Goal: Task Accomplishment & Management: Manage account settings

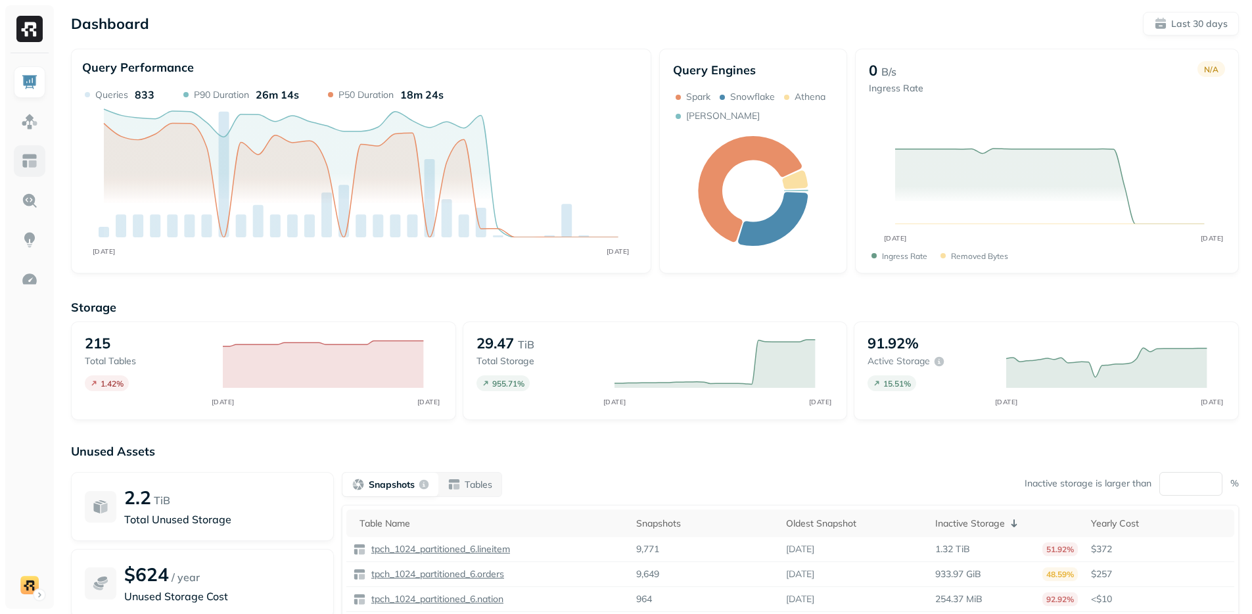
click at [30, 168] on img at bounding box center [29, 160] width 17 height 17
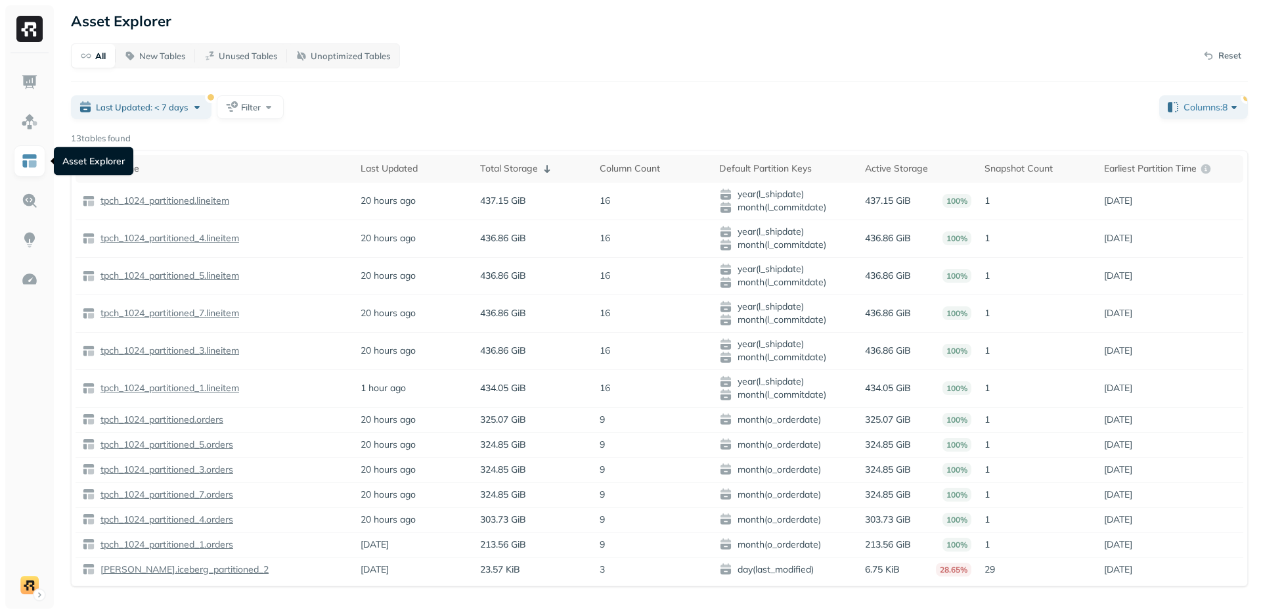
drag, startPoint x: 873, startPoint y: 76, endPoint x: 853, endPoint y: 78, distance: 19.9
click at [873, 76] on div "All New Tables Unused Tables Unoptimized Tables Reset Last Updated: < 7 days Fi…" at bounding box center [659, 314] width 1177 height 543
click at [683, 76] on div "All New Tables Unused Tables Unoptimized Tables Reset Last Updated: < 7 days Fi…" at bounding box center [659, 314] width 1177 height 543
click at [661, 98] on div "Last Updated: < 7 days Filter" at bounding box center [610, 107] width 1078 height 24
click at [37, 283] on img at bounding box center [29, 279] width 17 height 17
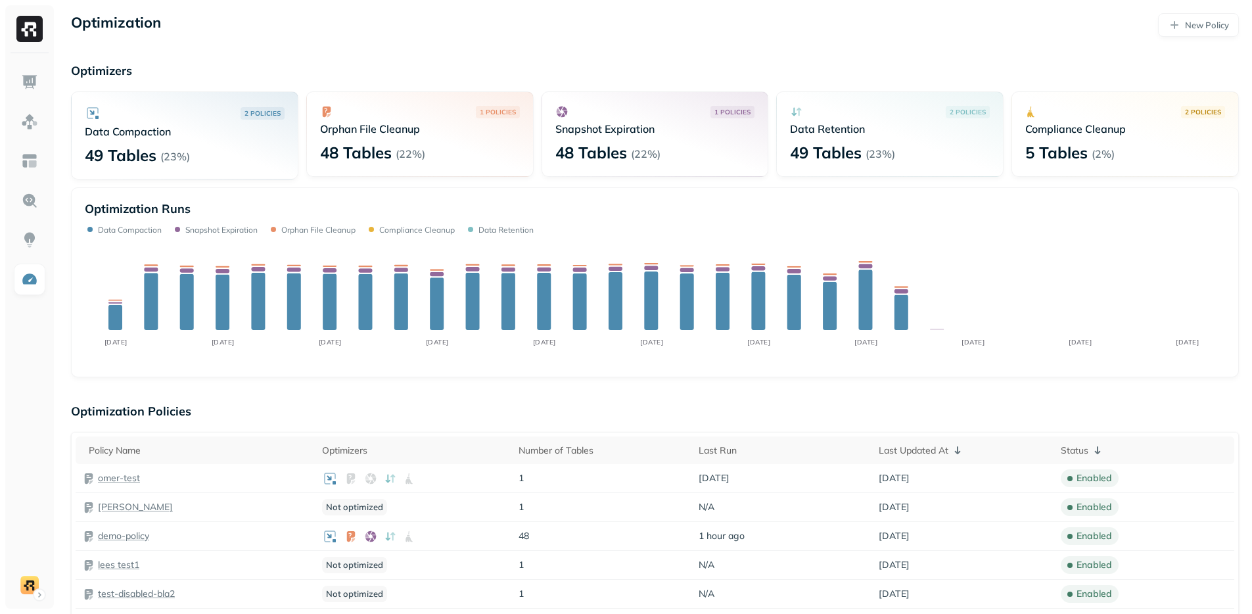
click at [79, 129] on div "2 POLICIES Data Compaction 49 Tables ( 23% )" at bounding box center [184, 135] width 227 height 88
drag, startPoint x: 79, startPoint y: 129, endPoint x: 210, endPoint y: 158, distance: 133.8
click at [210, 158] on div "2 POLICIES Data Compaction 49 Tables ( 23% )" at bounding box center [184, 135] width 227 height 88
click at [210, 158] on div "49 Tables ( 23% )" at bounding box center [185, 155] width 200 height 21
click at [28, 164] on img at bounding box center [29, 160] width 17 height 17
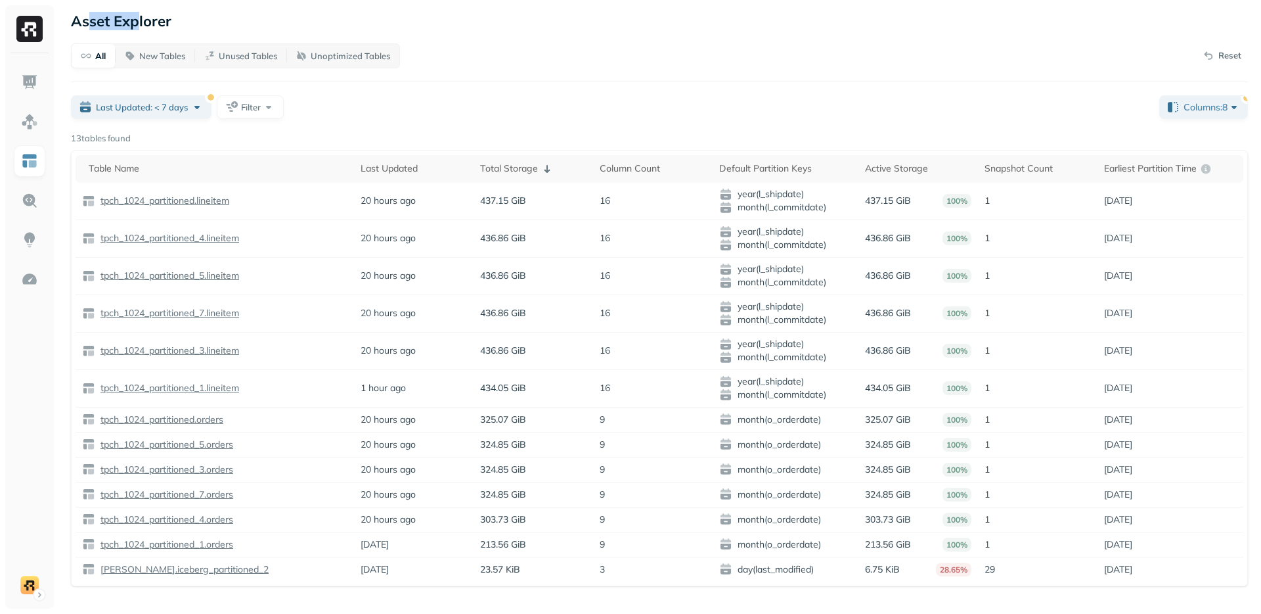
drag, startPoint x: 86, startPoint y: 21, endPoint x: 137, endPoint y: 17, distance: 51.4
click at [137, 17] on p "Asset Explorer" at bounding box center [121, 21] width 101 height 18
drag, startPoint x: 173, startPoint y: 101, endPoint x: 170, endPoint y: 109, distance: 8.3
click at [173, 101] on span "Last Updated: < 7 days" at bounding box center [142, 107] width 92 height 12
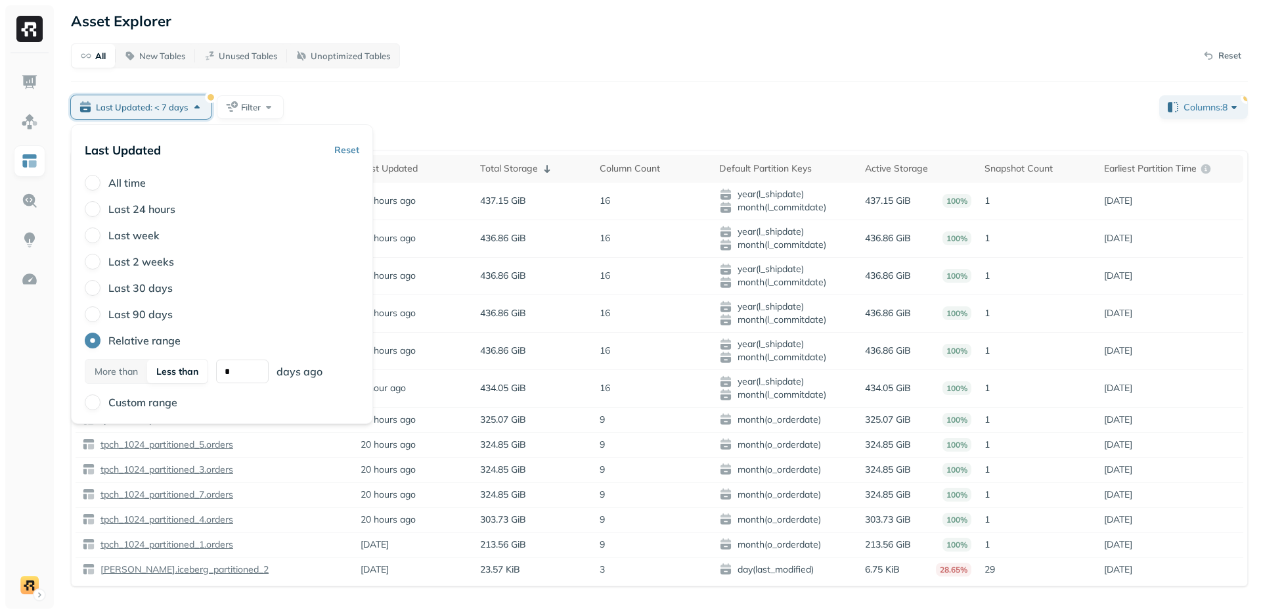
click at [352, 150] on button "Reset" at bounding box center [346, 150] width 25 height 24
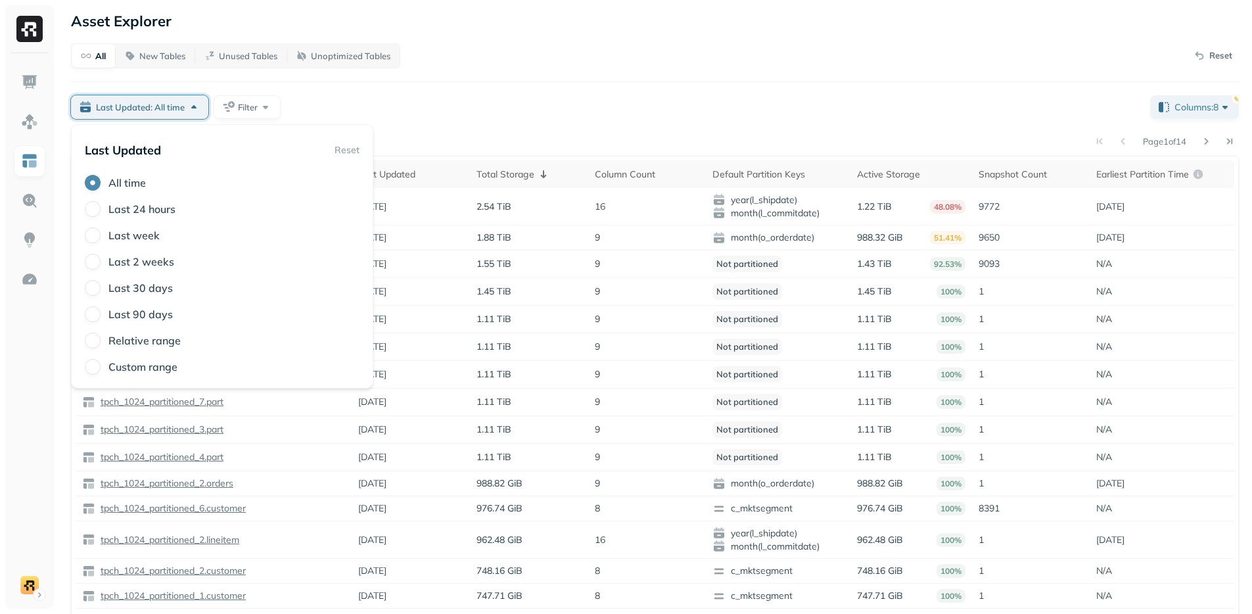
click at [483, 82] on div "All New Tables Unused Tables Unoptimized Tables Reset Last Updated: All time Fi…" at bounding box center [655, 340] width 1168 height 594
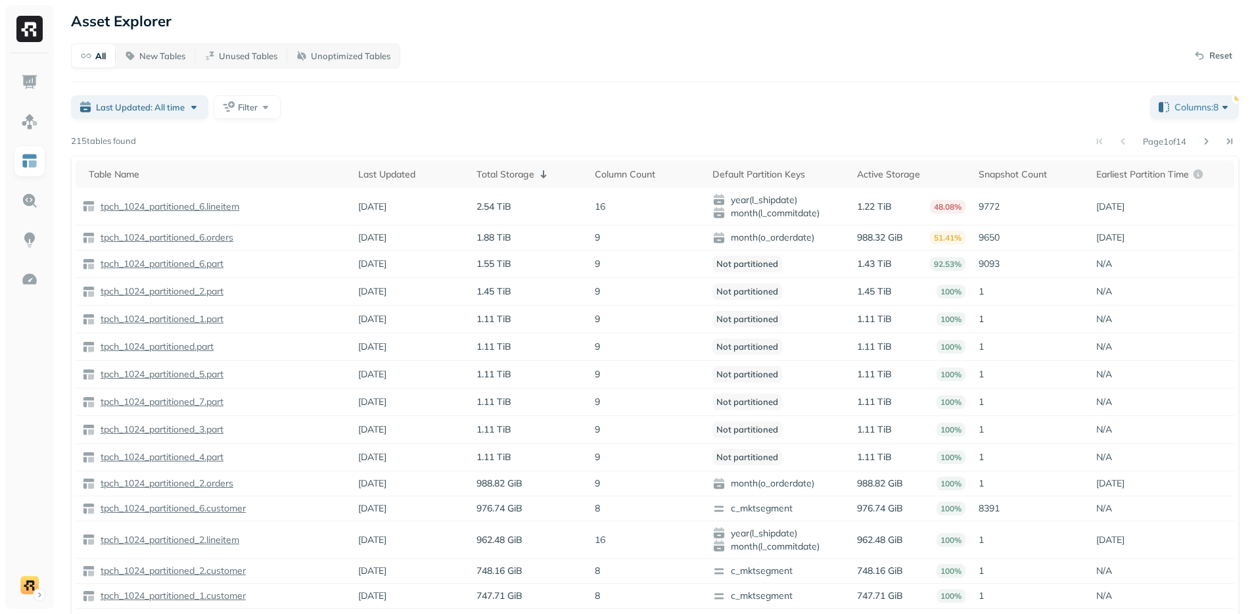
click at [381, 113] on div "Last Updated: All time Filter" at bounding box center [605, 107] width 1068 height 24
click at [497, 162] on th "Total Storage" at bounding box center [529, 174] width 118 height 28
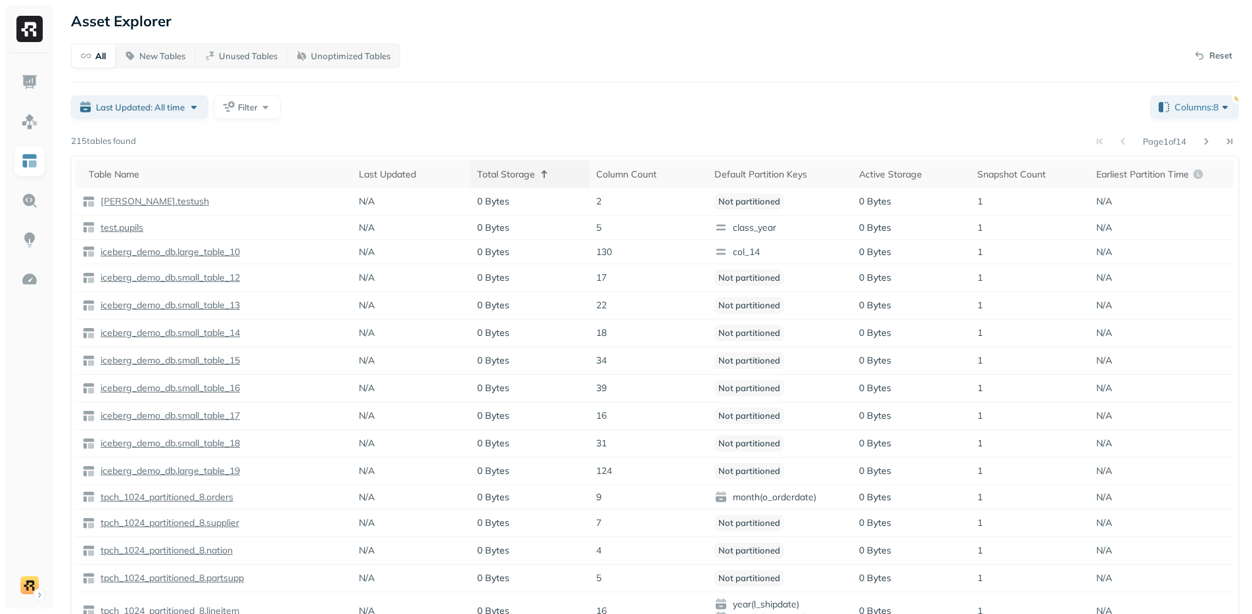
click at [501, 166] on div "Total Storage" at bounding box center [529, 174] width 105 height 16
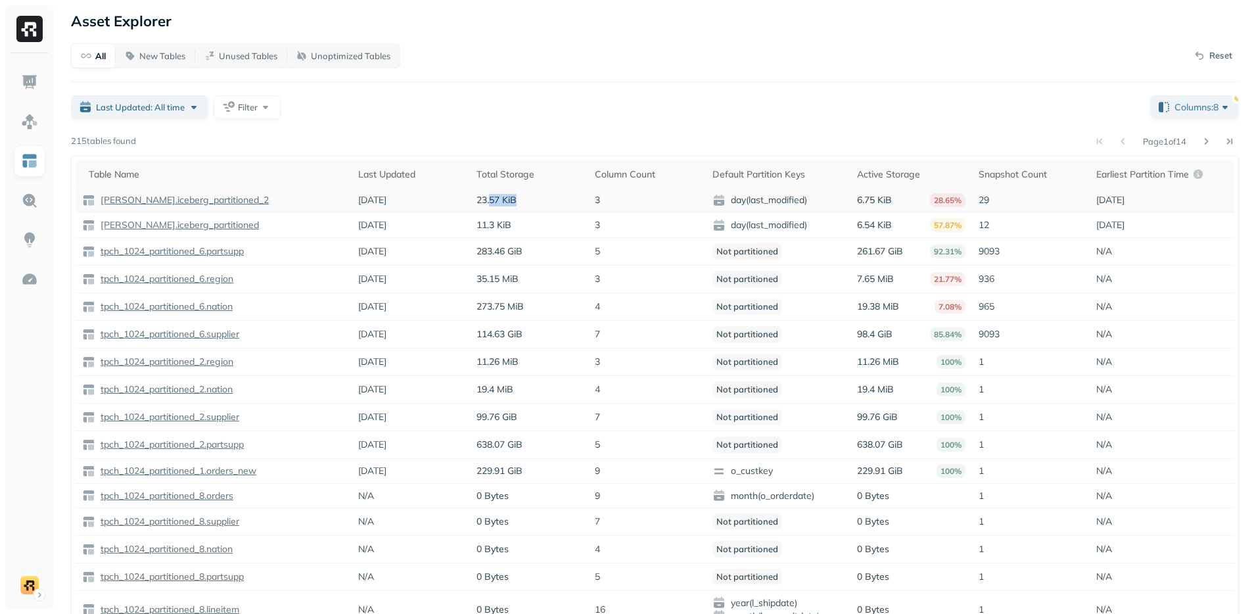
drag, startPoint x: 488, startPoint y: 198, endPoint x: 549, endPoint y: 198, distance: 61.1
click at [550, 198] on div "23.57 KiB" at bounding box center [528, 200] width 105 height 12
click at [516, 175] on div "Total Storage" at bounding box center [528, 174] width 105 height 12
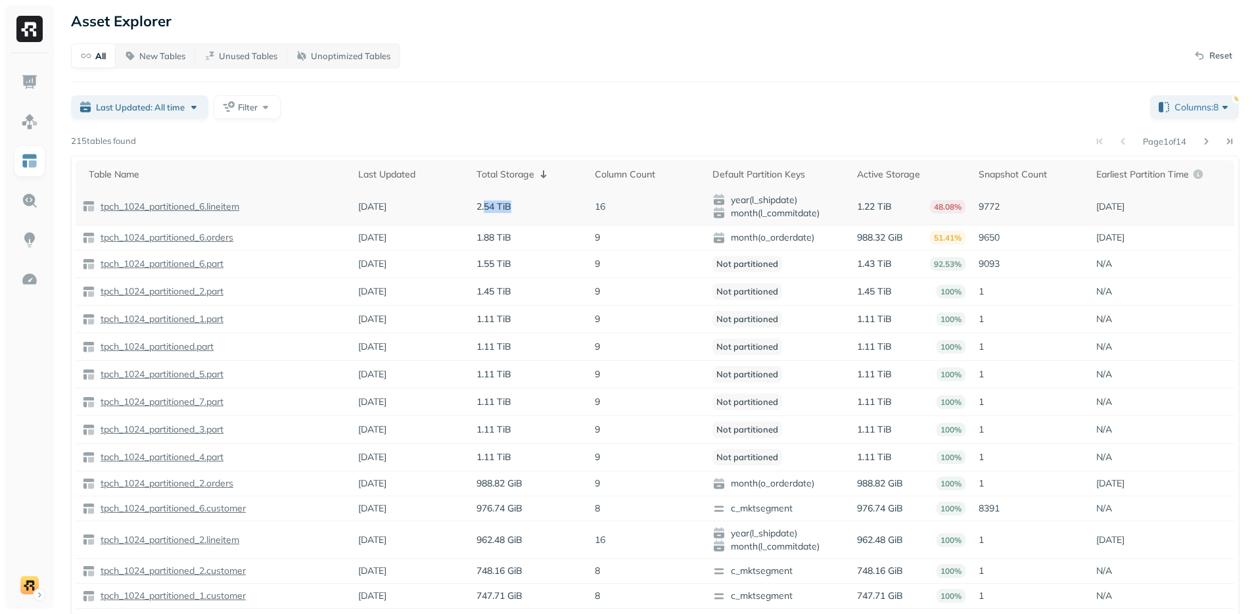
drag, startPoint x: 483, startPoint y: 206, endPoint x: 511, endPoint y: 206, distance: 28.3
click at [511, 206] on div "2.54 TiB" at bounding box center [528, 206] width 105 height 12
click at [480, 168] on div "Total Storage" at bounding box center [528, 174] width 105 height 16
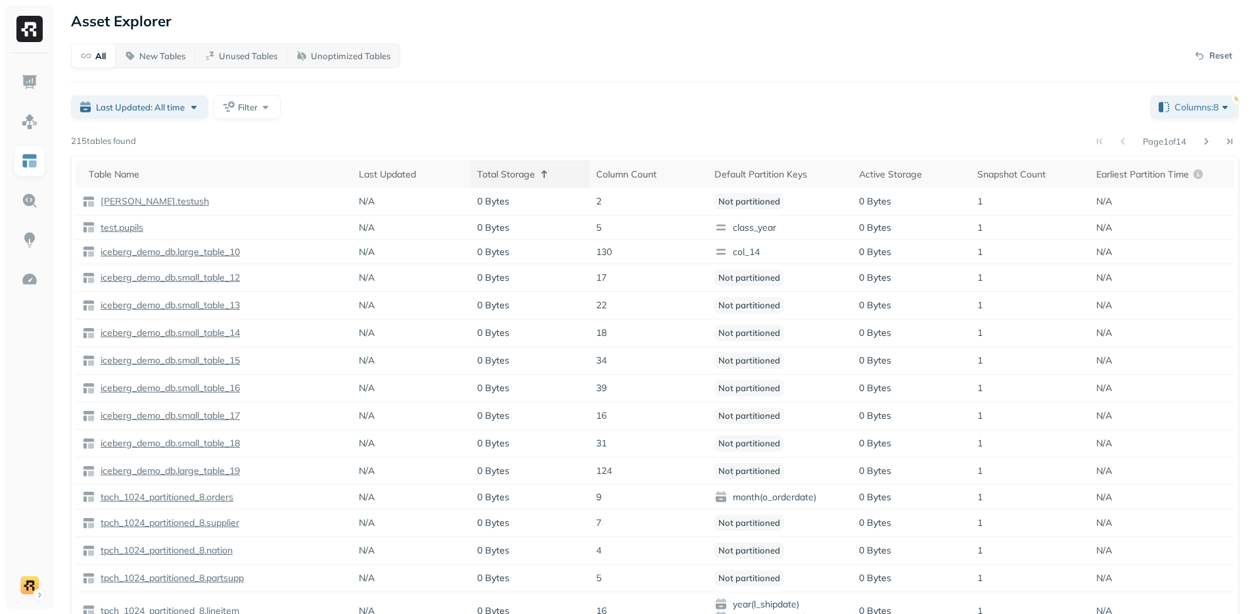
click at [483, 167] on div "Total Storage" at bounding box center [529, 174] width 105 height 16
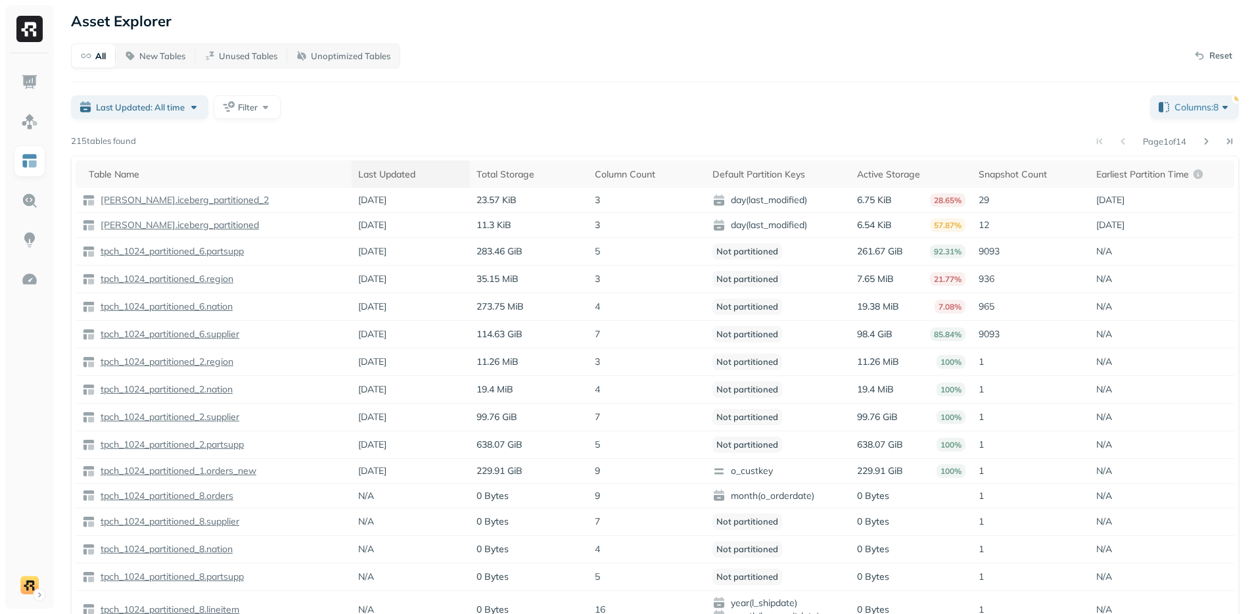
click at [406, 171] on div "Last Updated" at bounding box center [410, 174] width 105 height 12
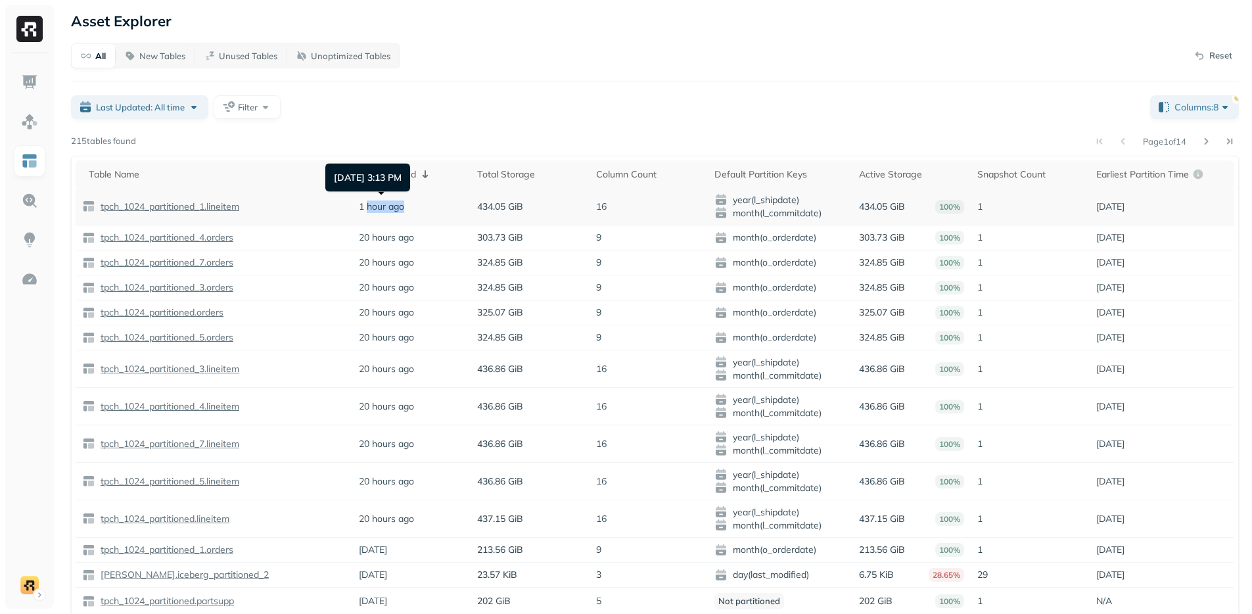
drag, startPoint x: 365, startPoint y: 203, endPoint x: 401, endPoint y: 206, distance: 36.3
click at [401, 206] on p "1 hour ago" at bounding box center [381, 206] width 45 height 12
drag, startPoint x: 390, startPoint y: 208, endPoint x: 363, endPoint y: 208, distance: 26.3
click at [363, 208] on p "1 hour ago" at bounding box center [381, 206] width 45 height 12
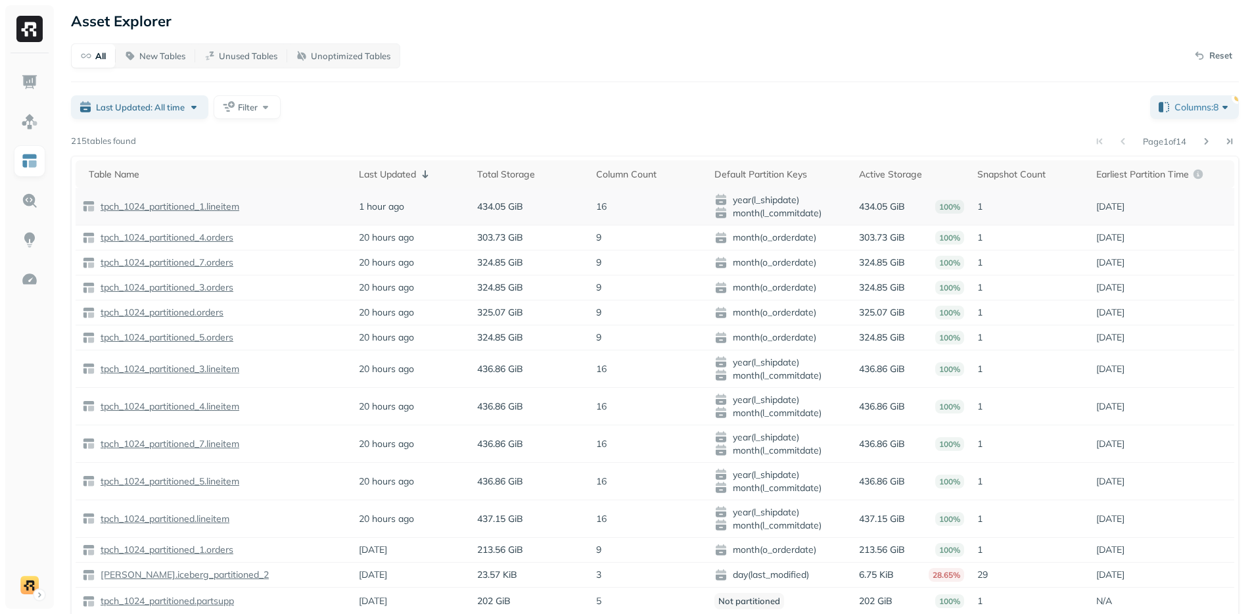
click at [363, 208] on p "1 hour ago" at bounding box center [381, 206] width 45 height 12
click at [401, 169] on div "Last Updated" at bounding box center [411, 174] width 105 height 16
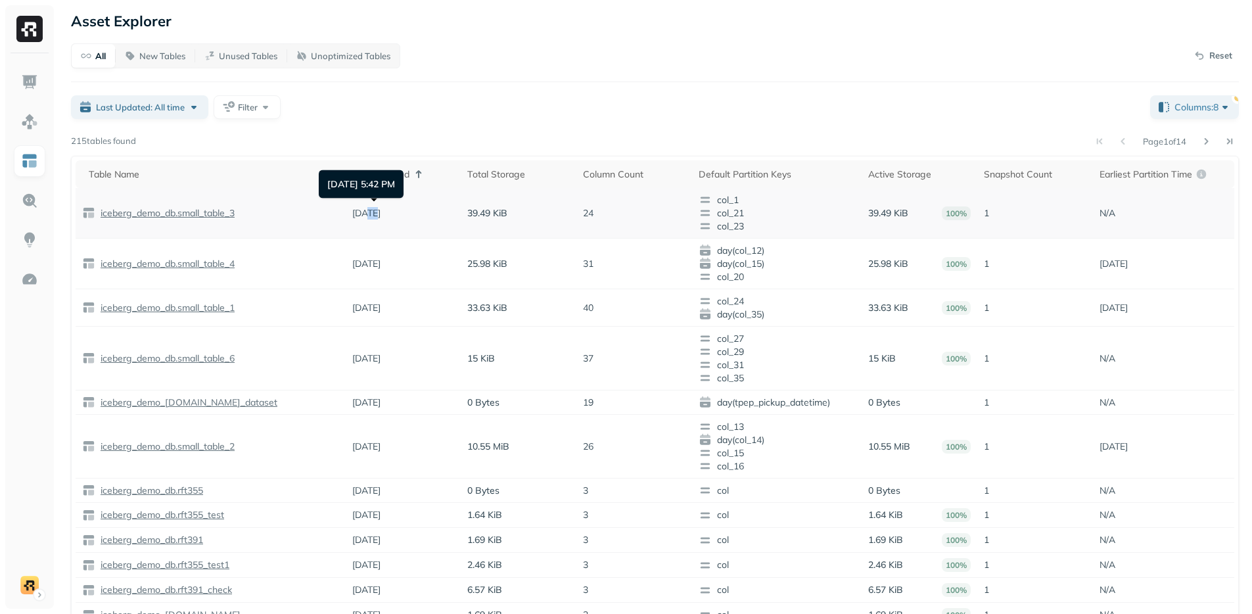
drag, startPoint x: 366, startPoint y: 212, endPoint x: 373, endPoint y: 212, distance: 6.6
click at [373, 212] on p "[DATE]" at bounding box center [366, 213] width 28 height 12
click at [408, 175] on div "Last Updated" at bounding box center [403, 174] width 102 height 16
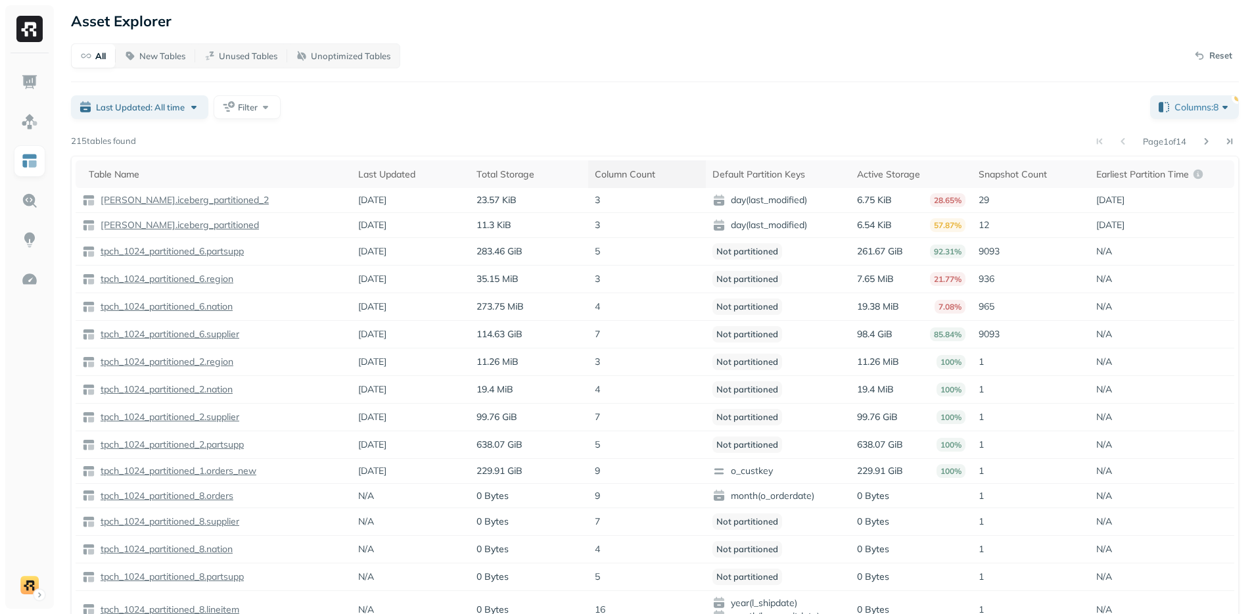
click at [630, 178] on div "Column Count" at bounding box center [647, 174] width 105 height 12
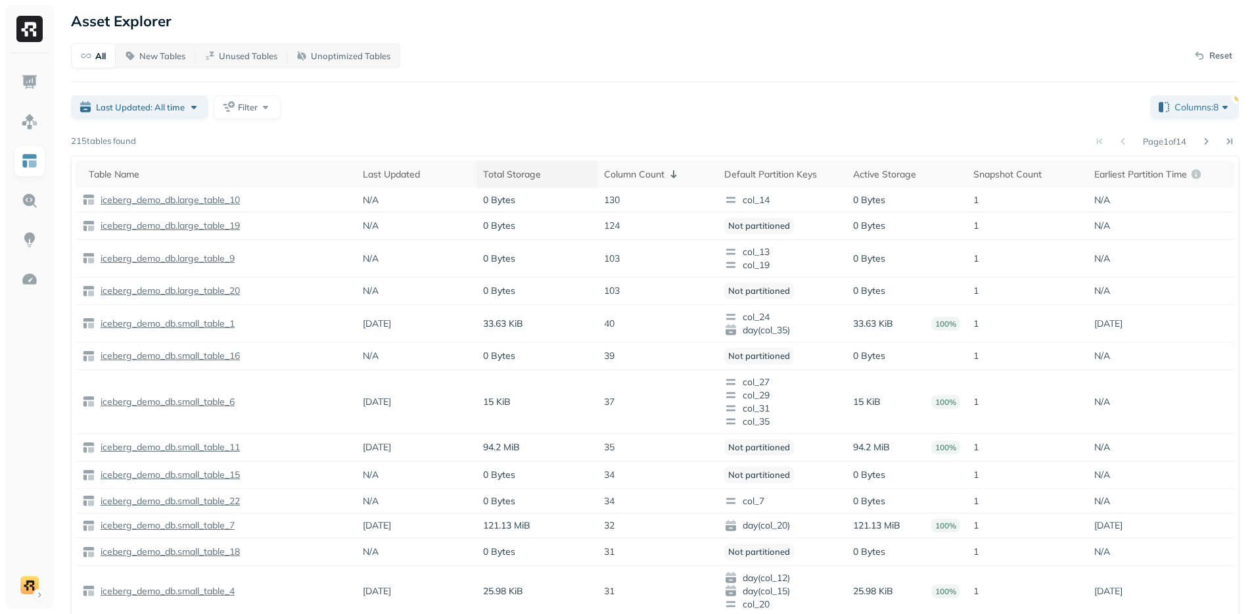
click at [593, 175] on th "Total Storage" at bounding box center [536, 174] width 120 height 28
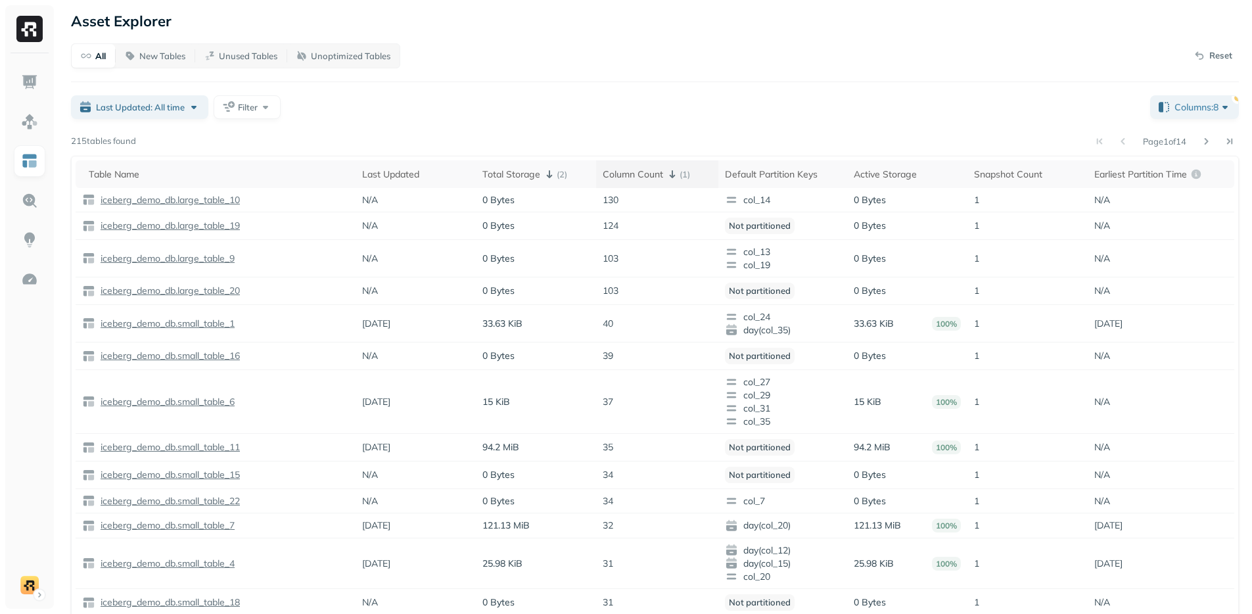
click at [617, 177] on div "Column Count ( 1 )" at bounding box center [656, 174] width 109 height 16
click at [551, 178] on span "( 2 )" at bounding box center [554, 174] width 26 height 16
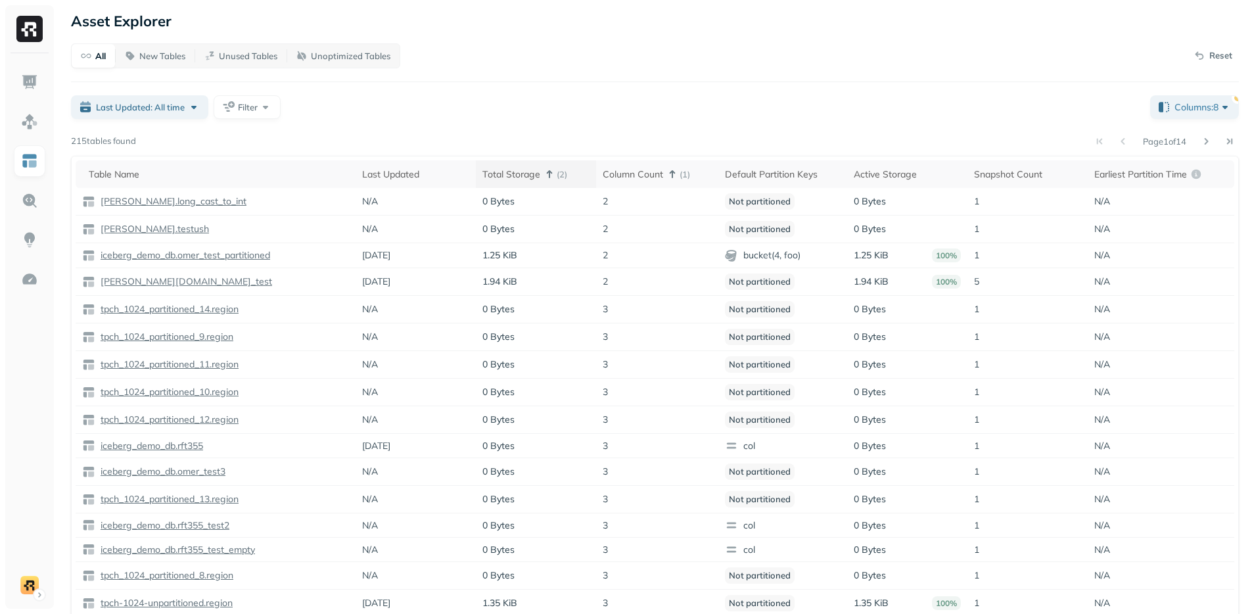
click at [543, 178] on icon at bounding box center [549, 174] width 16 height 16
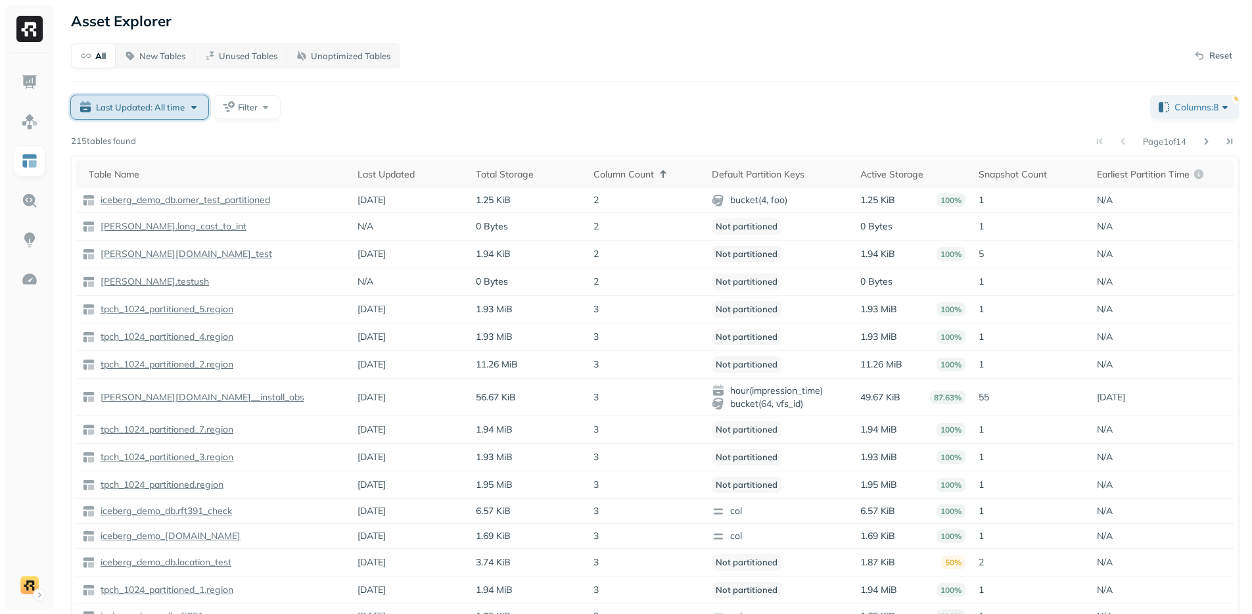
click at [155, 104] on span "Last Updated: All time" at bounding box center [140, 107] width 89 height 12
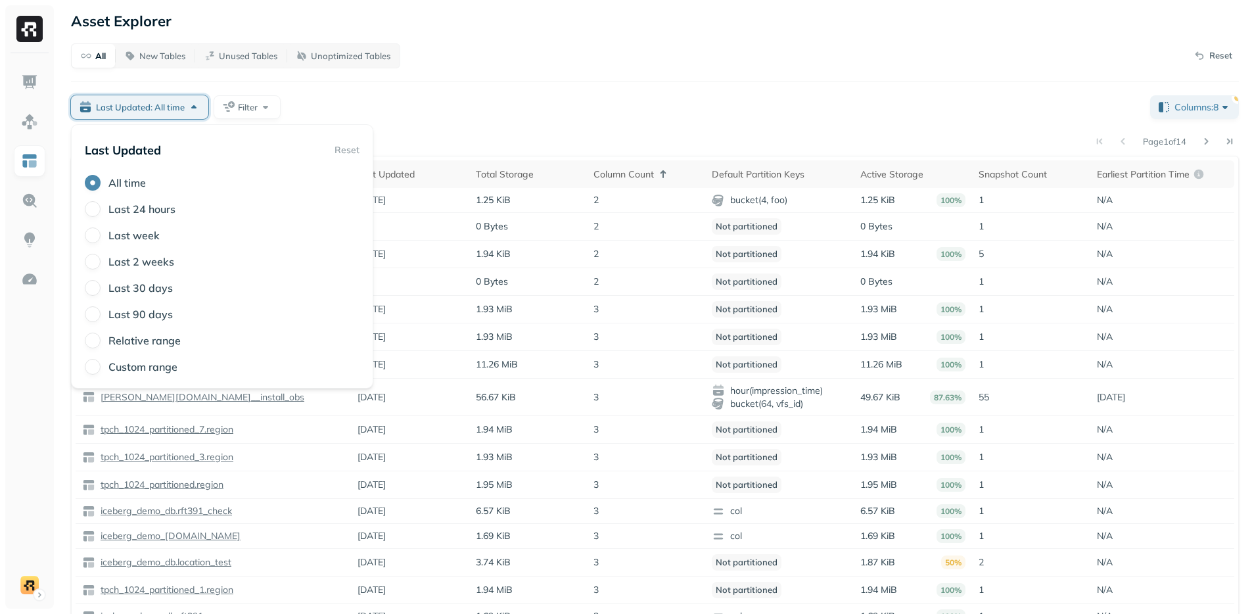
click at [570, 93] on div "All New Tables Unused Tables Unoptimized Tables Reset Last Updated: All time Fi…" at bounding box center [655, 337] width 1168 height 589
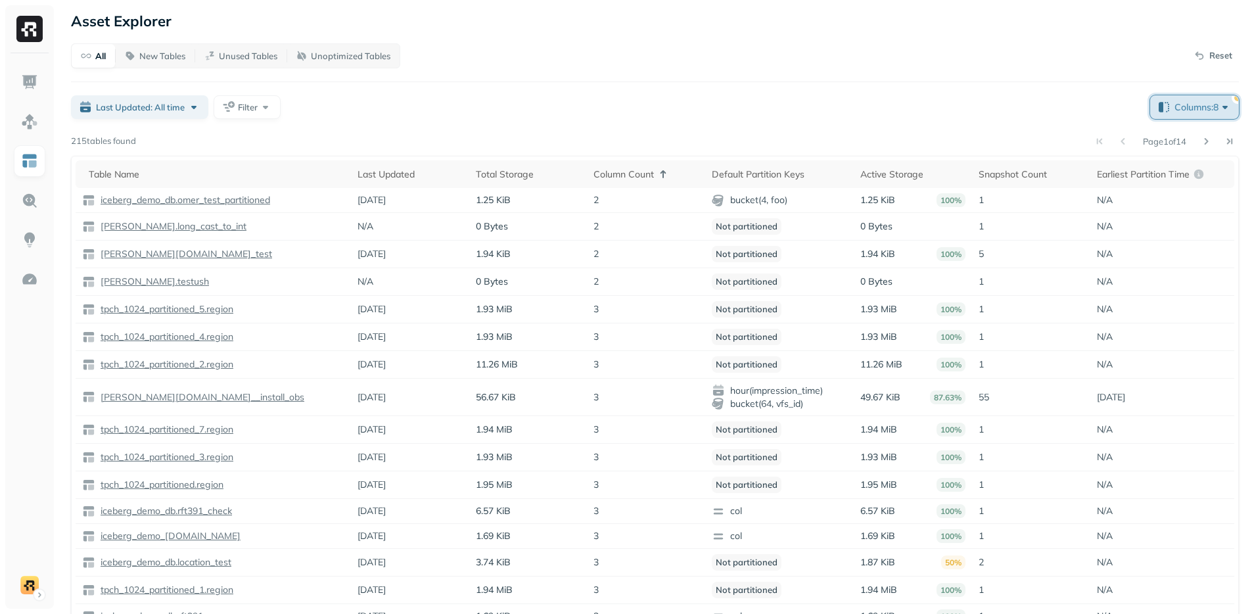
click at [1209, 101] on span "Columns: 8" at bounding box center [1202, 107] width 57 height 13
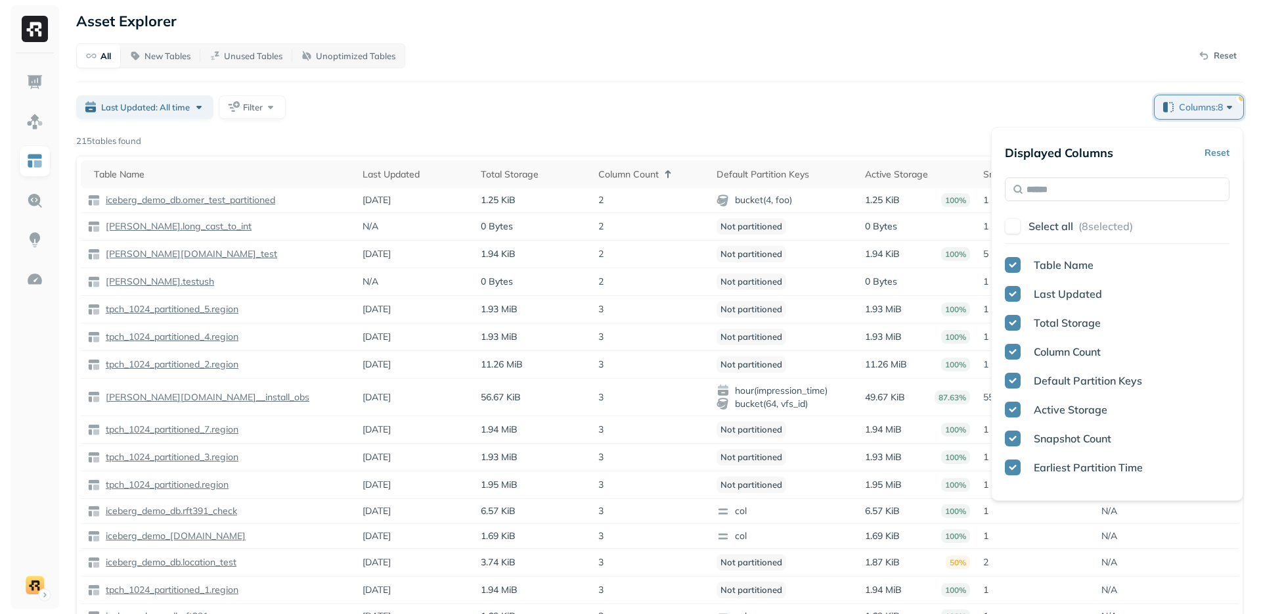
scroll to position [8, 0]
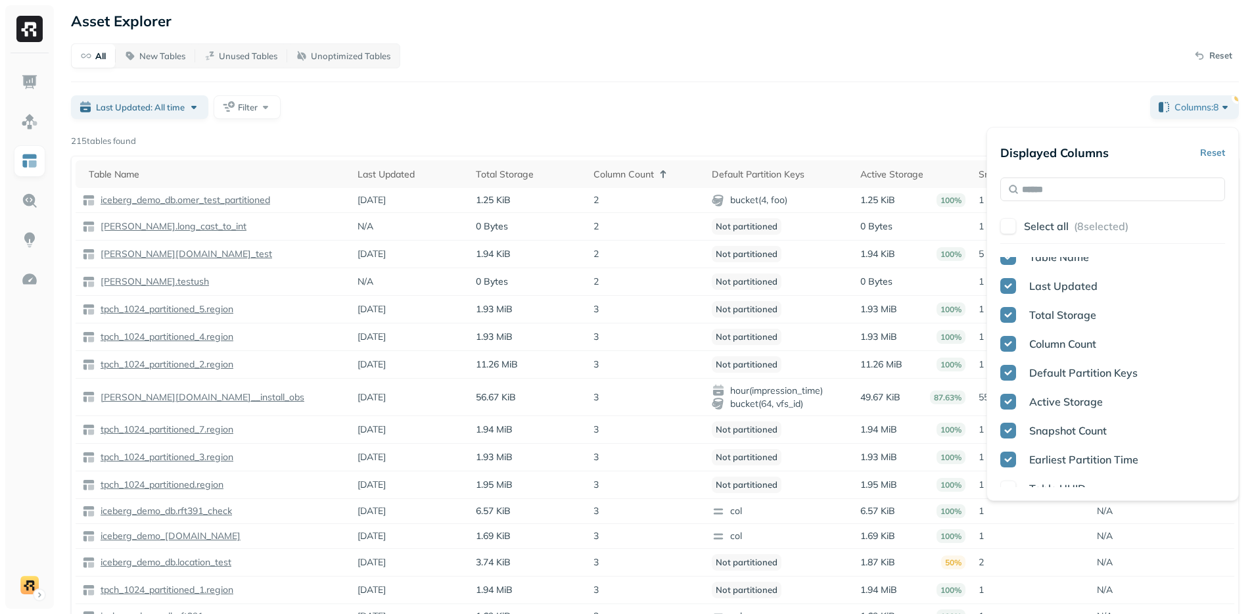
click at [878, 160] on div "Table Name Last Updated Total Storage Column Count Default Partition Keys Activ…" at bounding box center [655, 394] width 1168 height 477
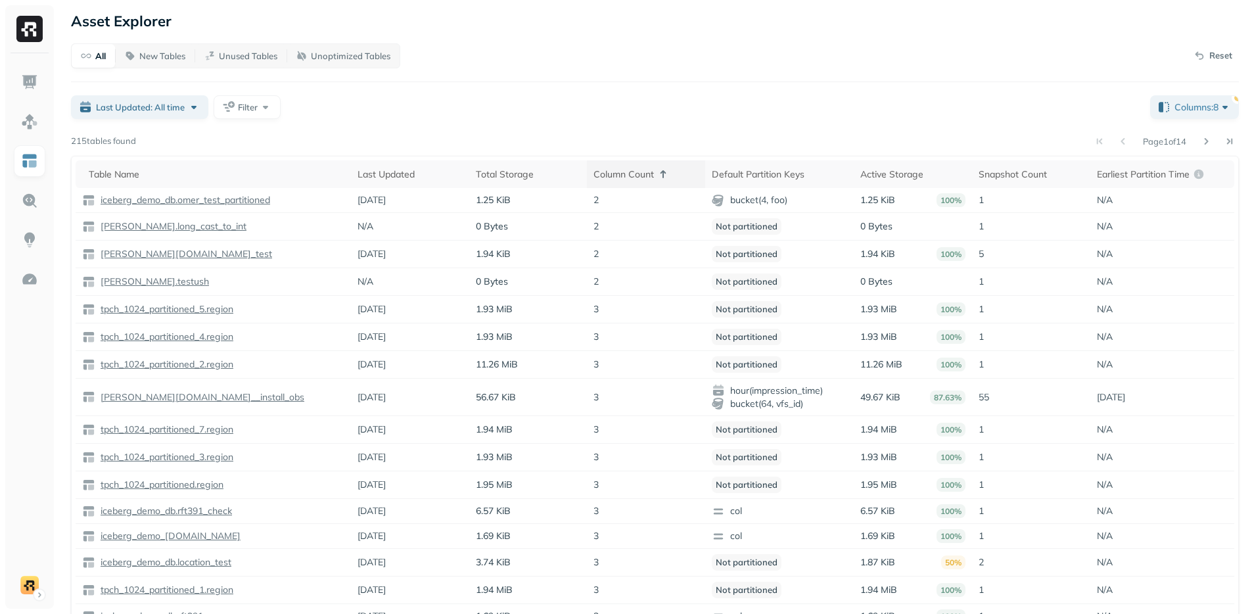
click at [599, 175] on div "Column Count" at bounding box center [645, 174] width 105 height 16
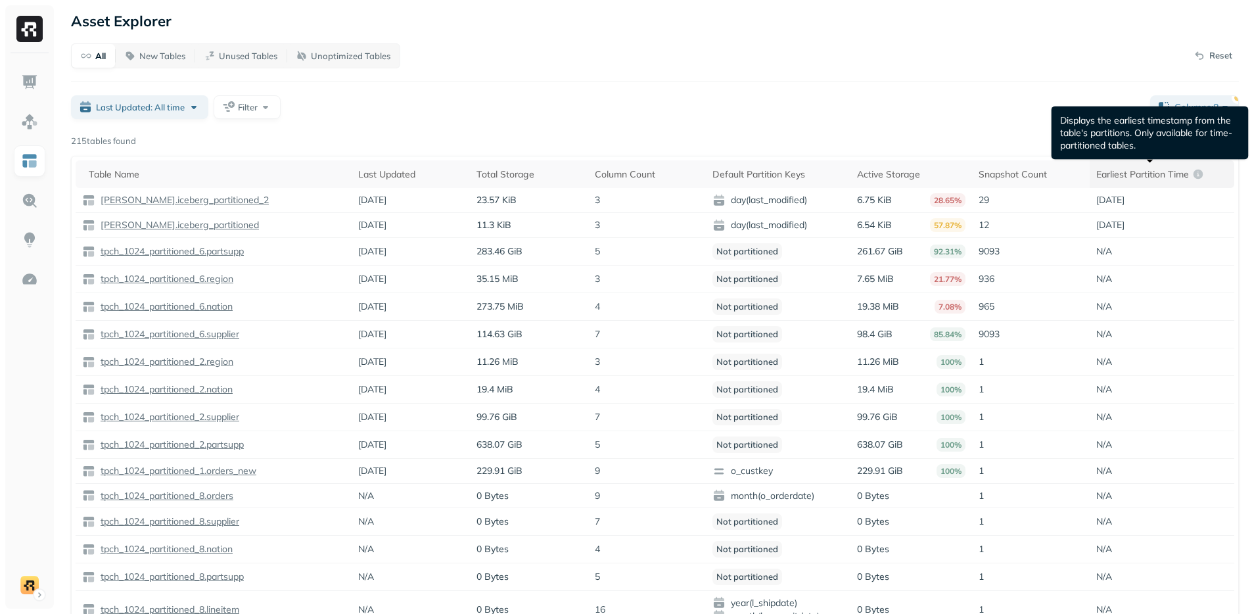
click at [1141, 177] on p "Earliest Partition Time" at bounding box center [1142, 174] width 93 height 12
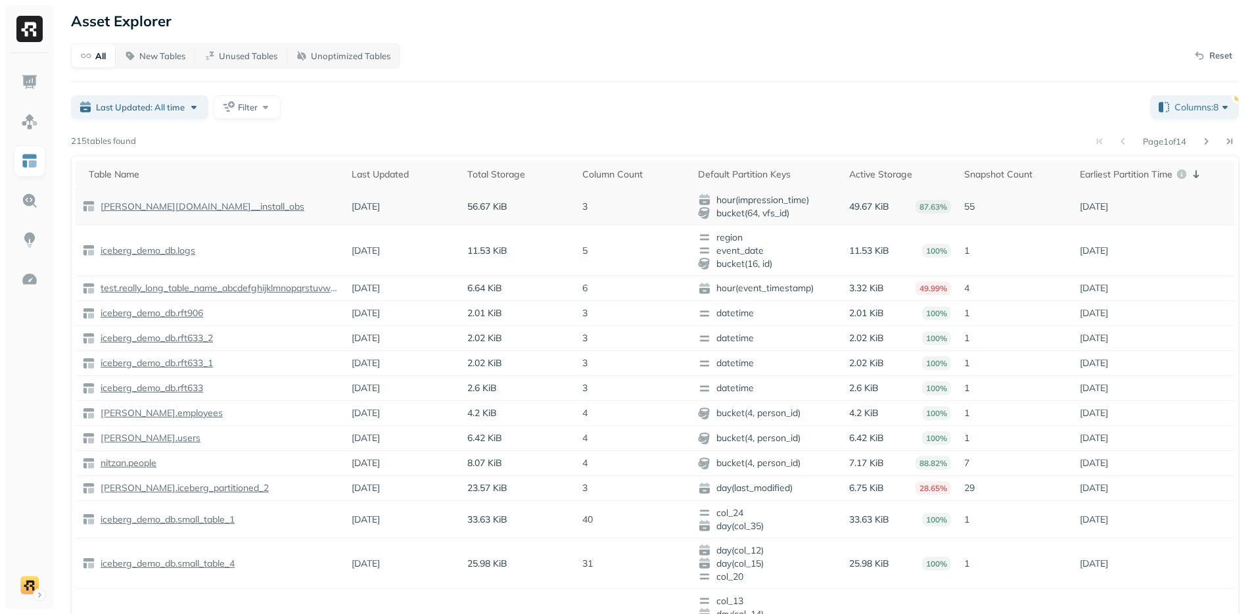
drag, startPoint x: 1090, startPoint y: 206, endPoint x: 1127, endPoint y: 208, distance: 37.5
click at [1108, 208] on p "[DATE]" at bounding box center [1093, 206] width 28 height 12
drag, startPoint x: 1135, startPoint y: 206, endPoint x: 1100, endPoint y: 210, distance: 35.7
click at [1100, 210] on td "[DATE]" at bounding box center [1153, 206] width 161 height 37
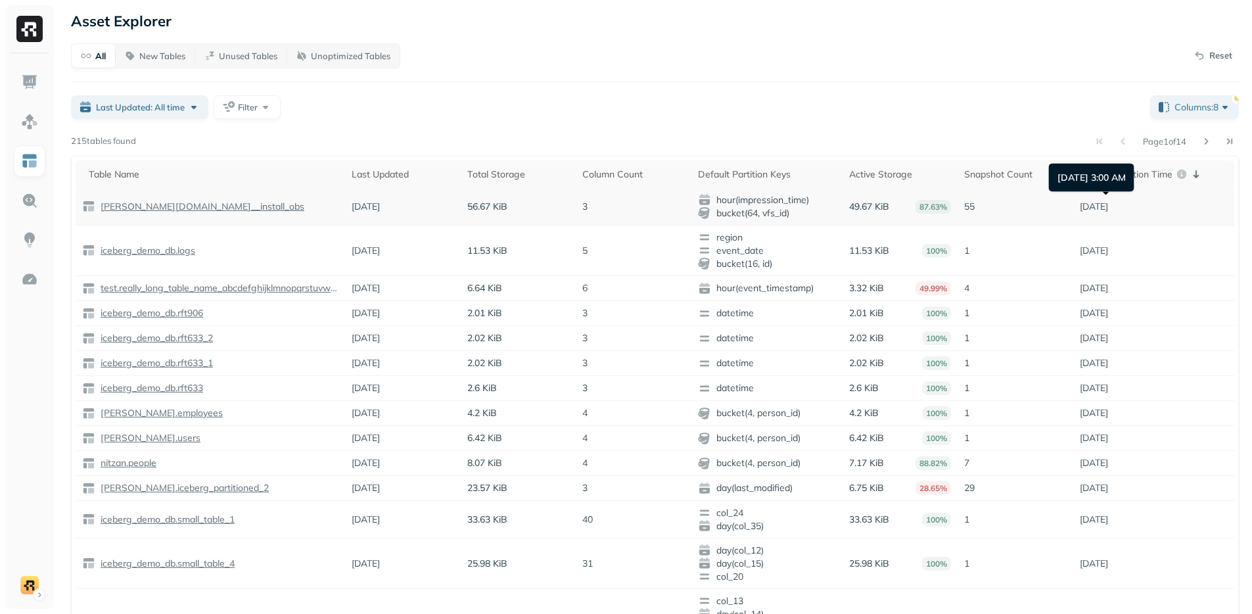
click at [1100, 210] on p "[DATE]" at bounding box center [1093, 206] width 28 height 12
click at [1108, 255] on p "[DATE]" at bounding box center [1093, 250] width 28 height 12
click at [492, 170] on div "Total Storage" at bounding box center [518, 174] width 102 height 12
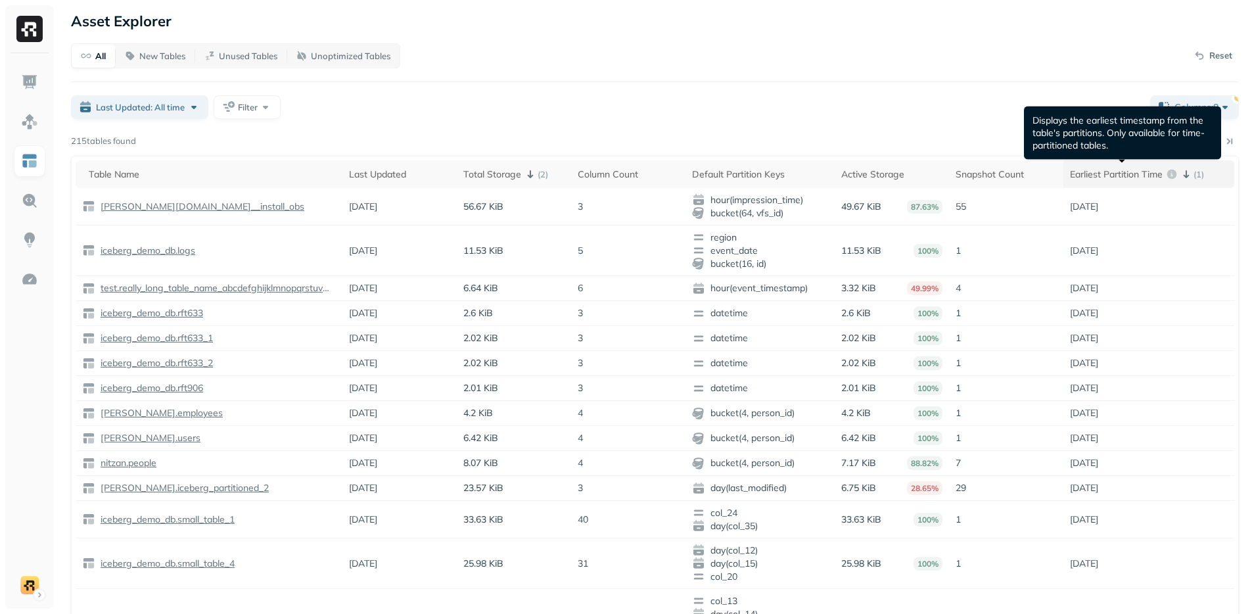
click at [1175, 170] on icon at bounding box center [1171, 174] width 11 height 11
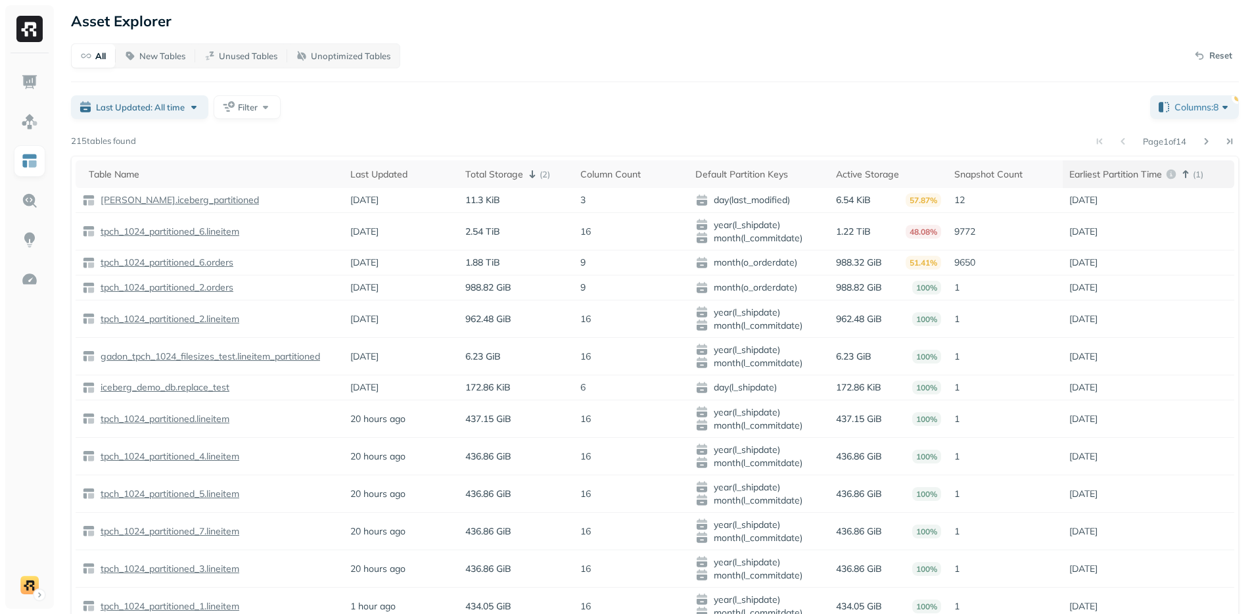
click at [1111, 174] on p "Earliest Partition Time" at bounding box center [1115, 174] width 93 height 12
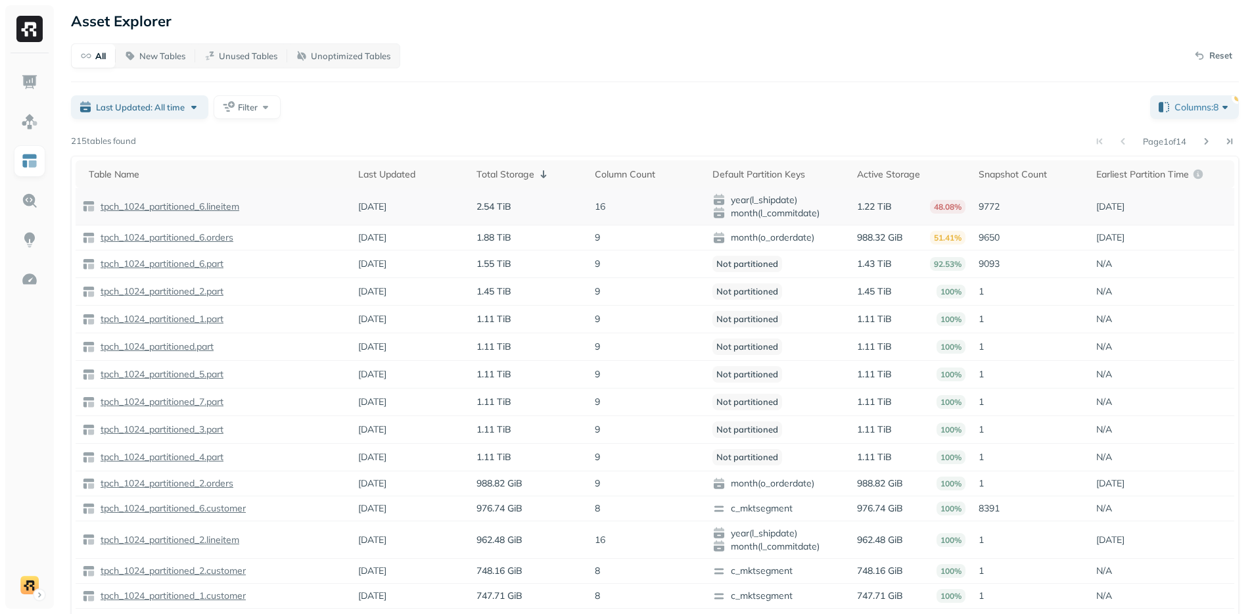
click at [204, 210] on p "tpch_1024_partitioned_6.lineitem" at bounding box center [168, 206] width 141 height 12
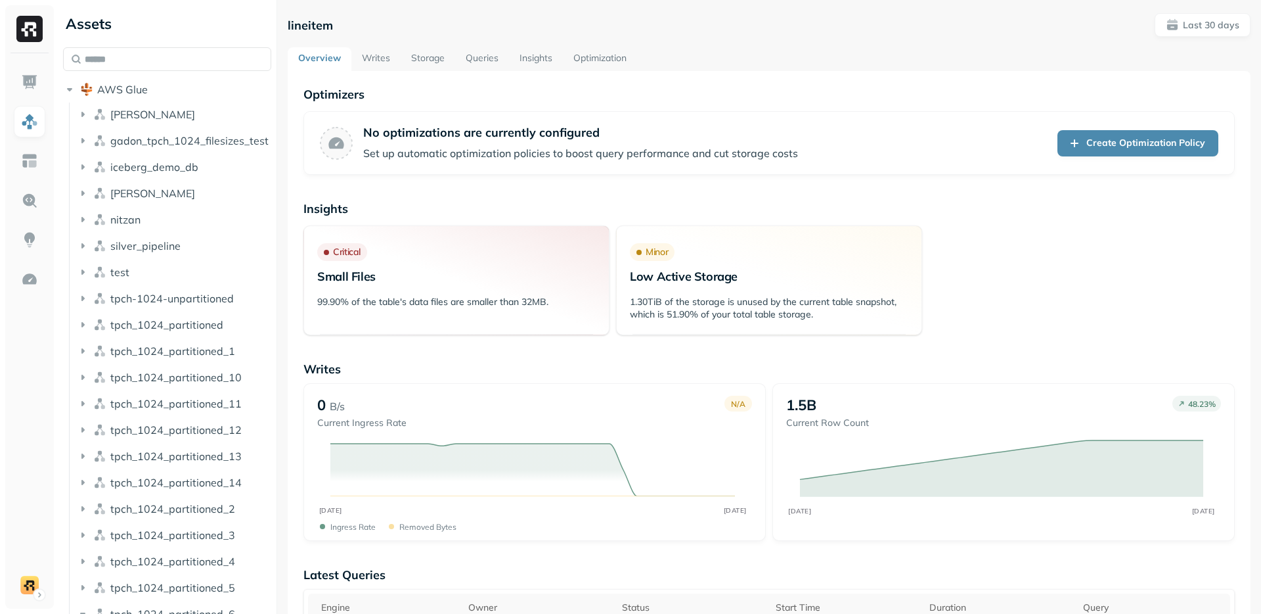
scroll to position [16, 0]
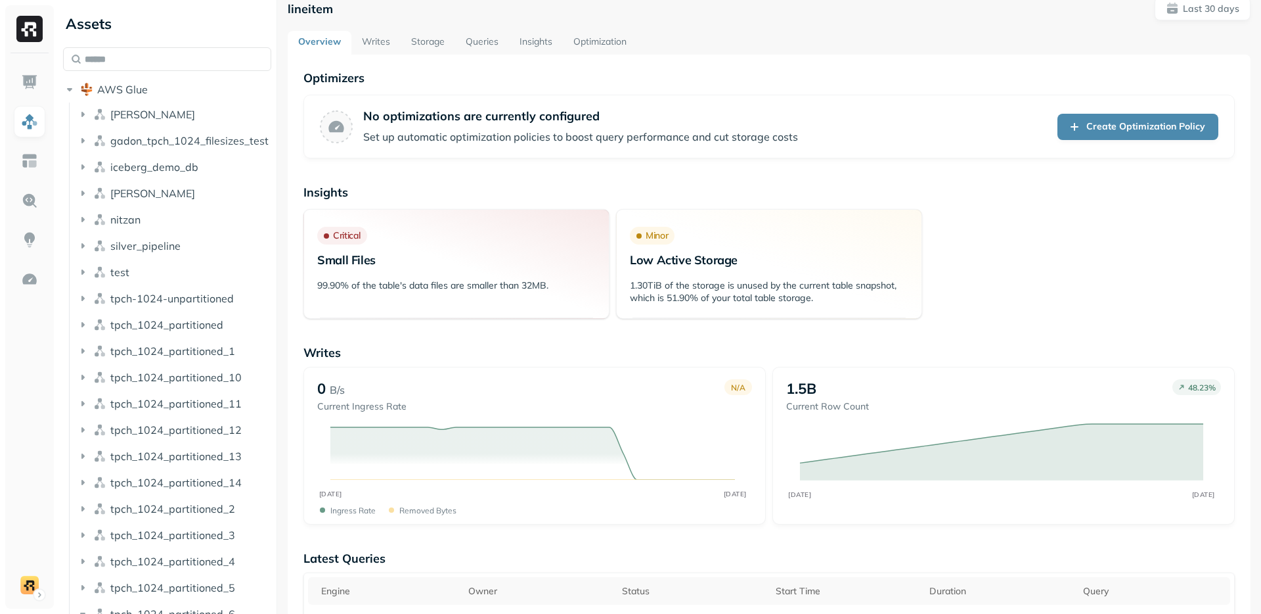
drag, startPoint x: 319, startPoint y: 267, endPoint x: 416, endPoint y: 281, distance: 97.6
click at [416, 281] on div "Critical Small Files 99.90% of the table's data files are smaller than 32MB." at bounding box center [457, 264] width 306 height 110
click at [416, 281] on p "99.90% of the table's data files are smaller than 32MB." at bounding box center [456, 285] width 279 height 12
click at [378, 38] on link "Writes" at bounding box center [376, 43] width 49 height 24
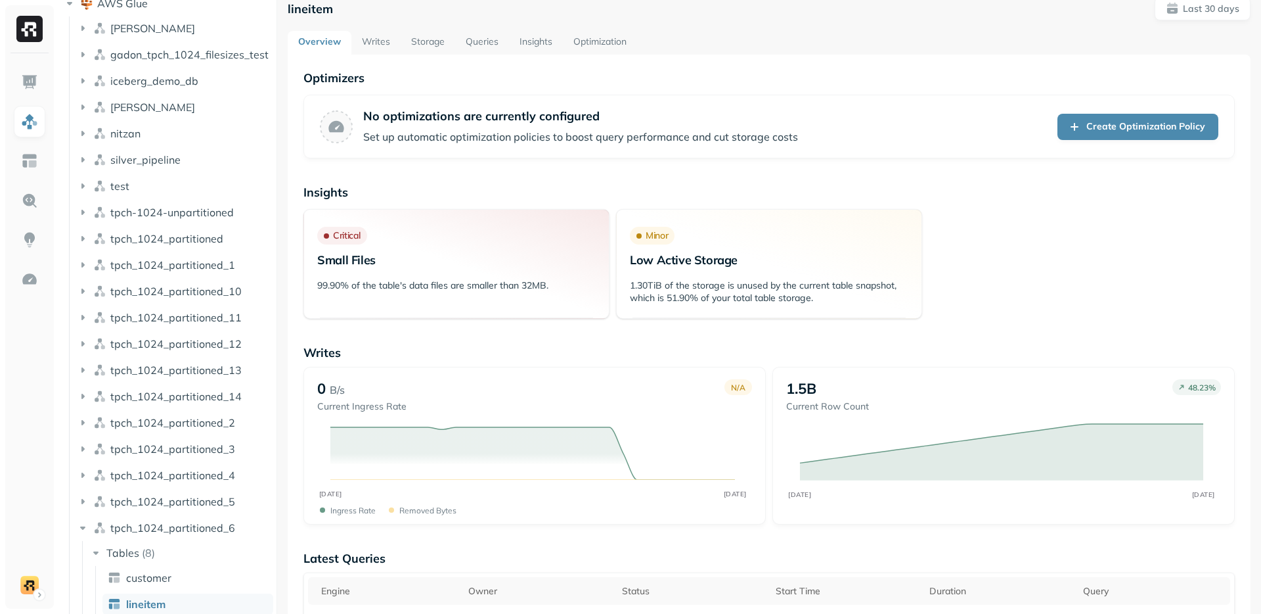
scroll to position [87, 0]
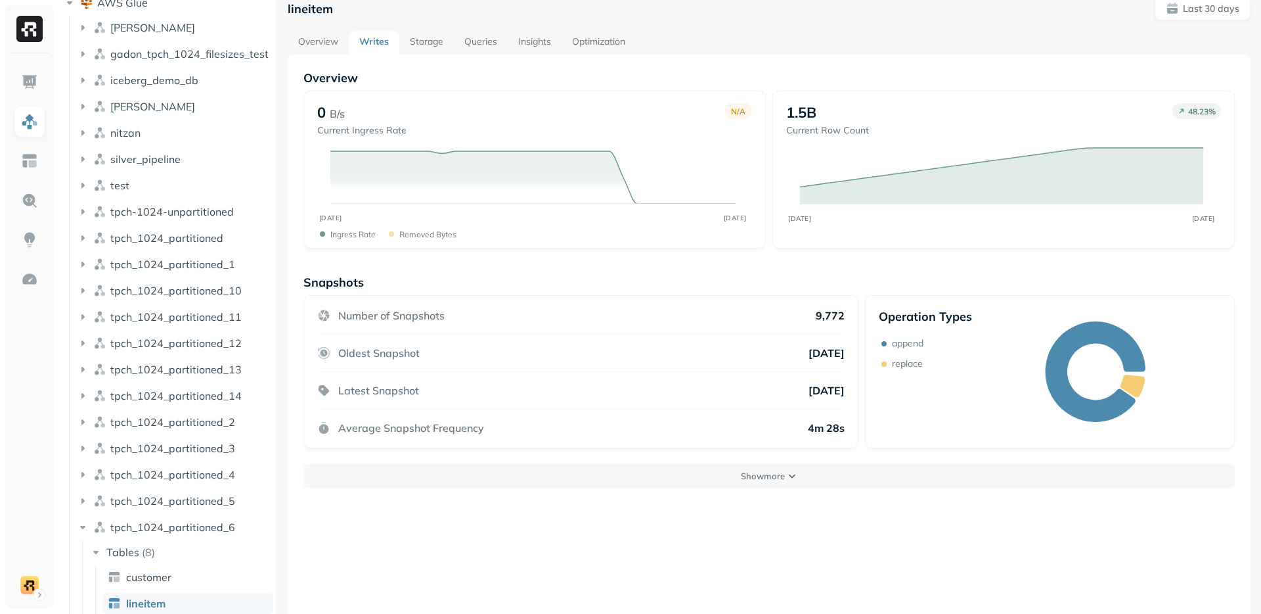
click at [417, 45] on link "Storage" at bounding box center [426, 43] width 55 height 24
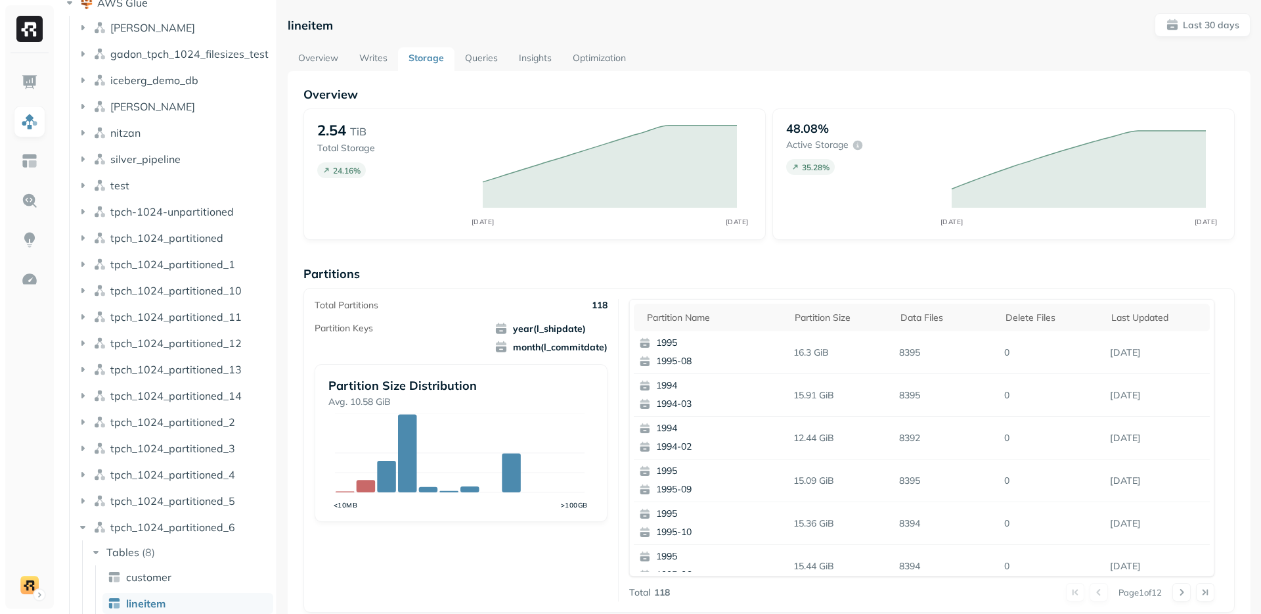
click at [323, 58] on link "Overview" at bounding box center [318, 59] width 61 height 24
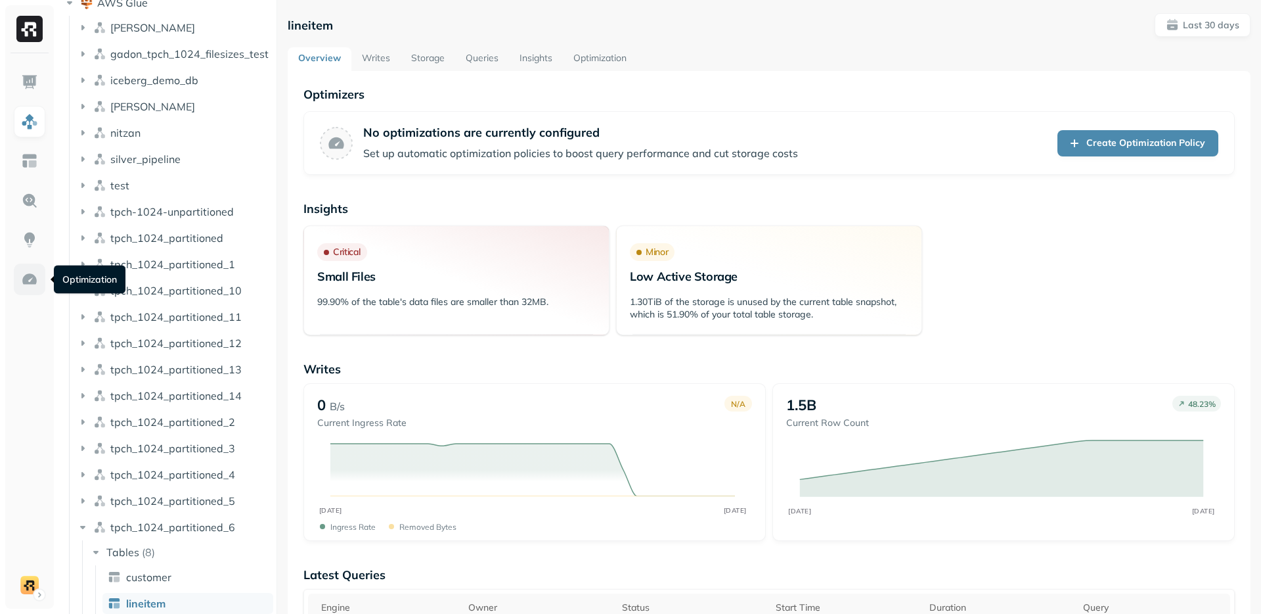
click at [28, 280] on img at bounding box center [29, 279] width 17 height 17
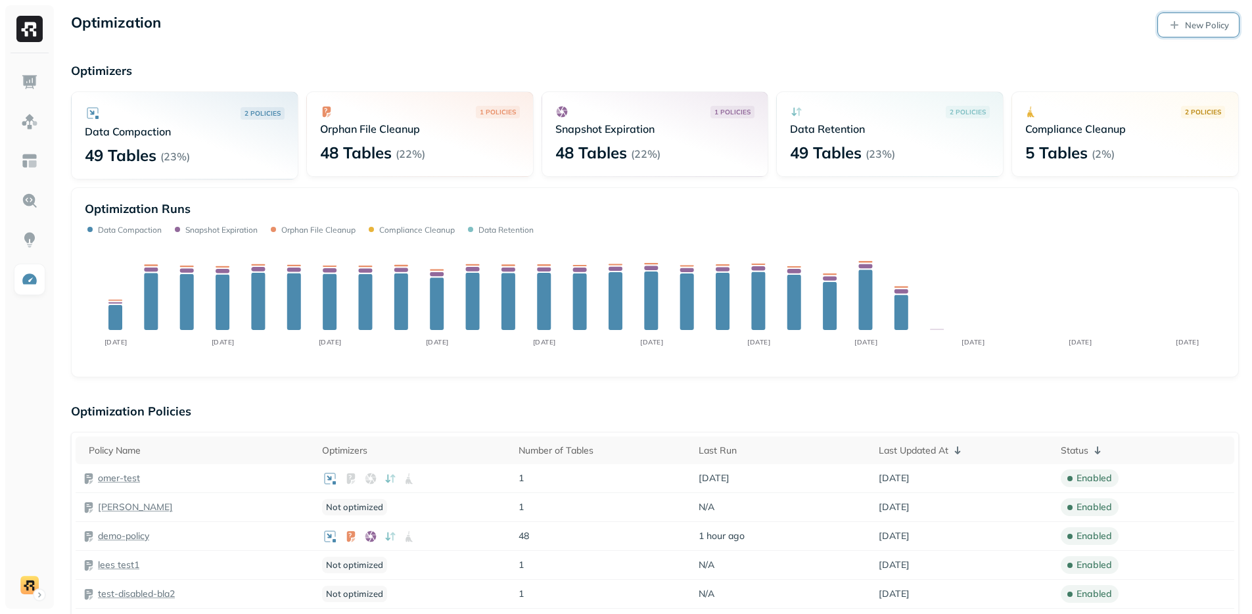
click at [1188, 30] on p "New Policy" at bounding box center [1207, 25] width 44 height 12
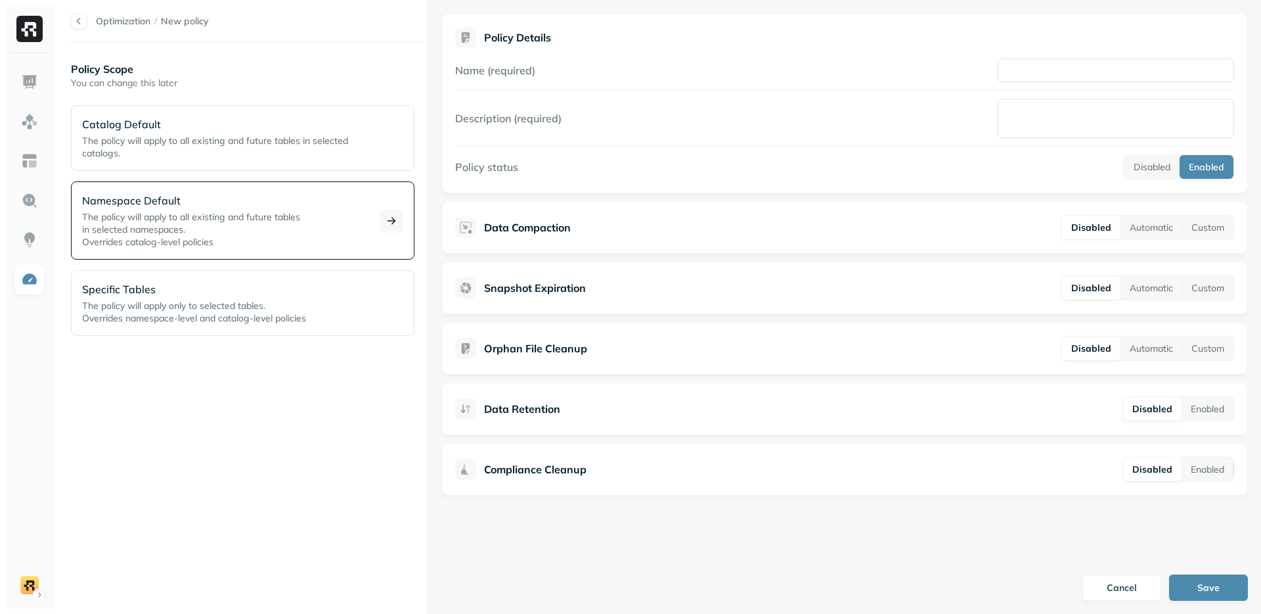
click at [250, 224] on p "The policy will apply to all existing and future tables in selected namespaces.…" at bounding box center [223, 229] width 282 height 37
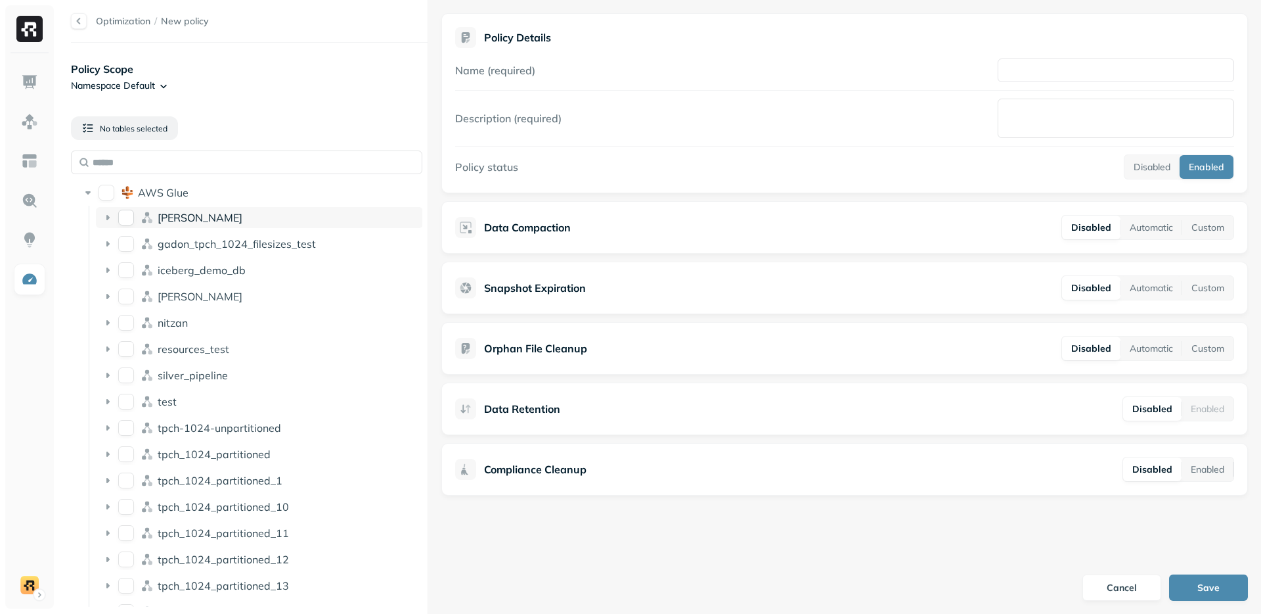
click at [126, 215] on button "dean" at bounding box center [126, 218] width 16 height 16
click at [1157, 227] on button "Automatic" at bounding box center [1152, 228] width 62 height 24
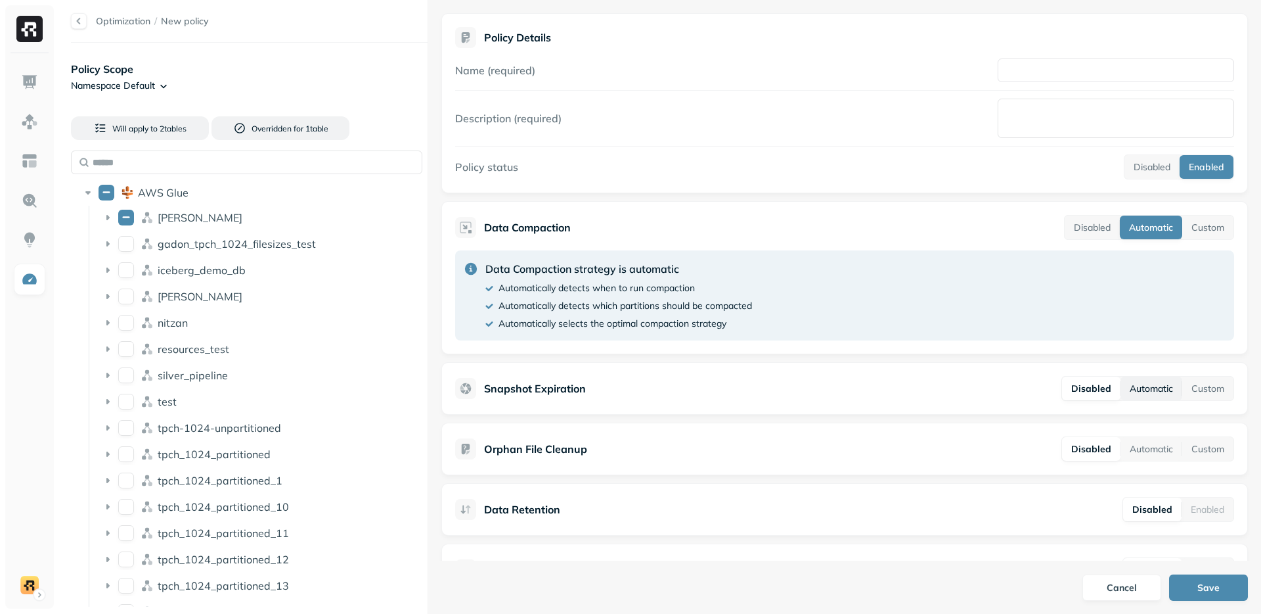
click at [1160, 423] on div "Orphan File Cleanup Disabled Automatic Custom" at bounding box center [845, 448] width 807 height 53
click at [1133, 389] on button "Automatic" at bounding box center [1152, 388] width 62 height 24
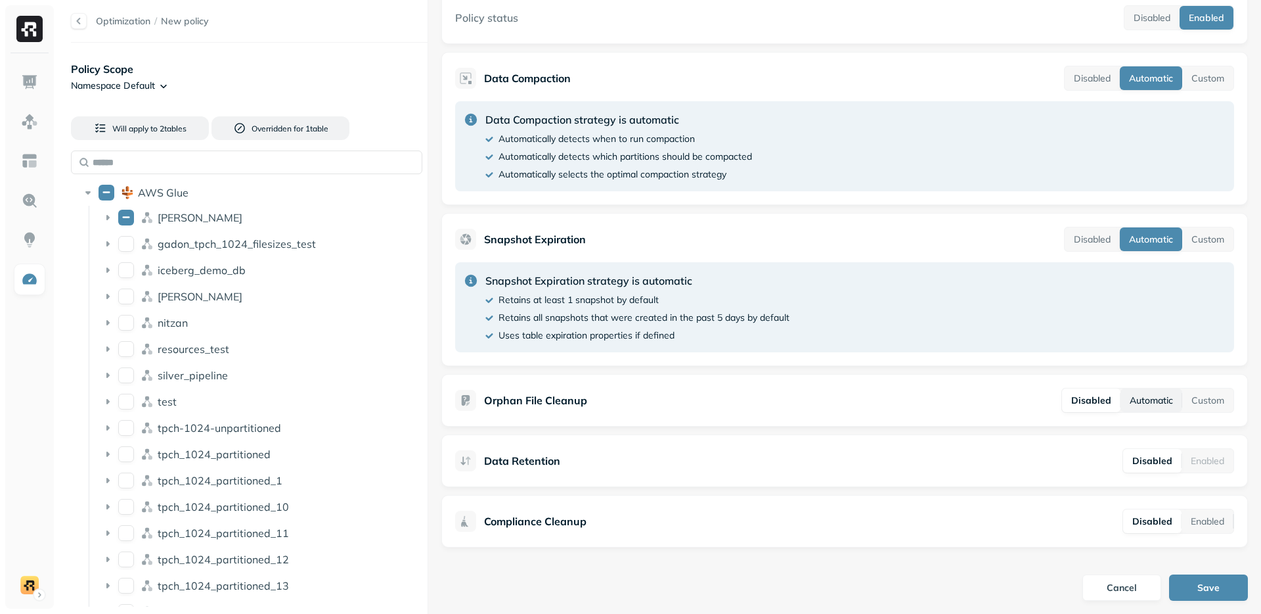
click at [1135, 405] on button "Automatic" at bounding box center [1152, 400] width 62 height 24
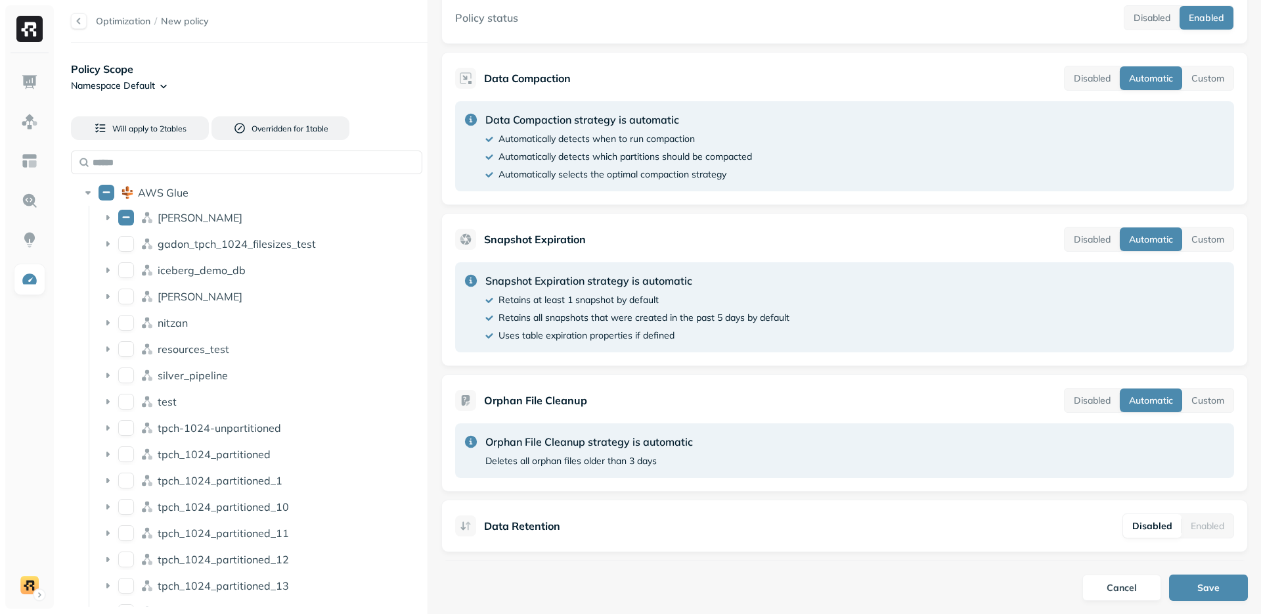
scroll to position [214, 0]
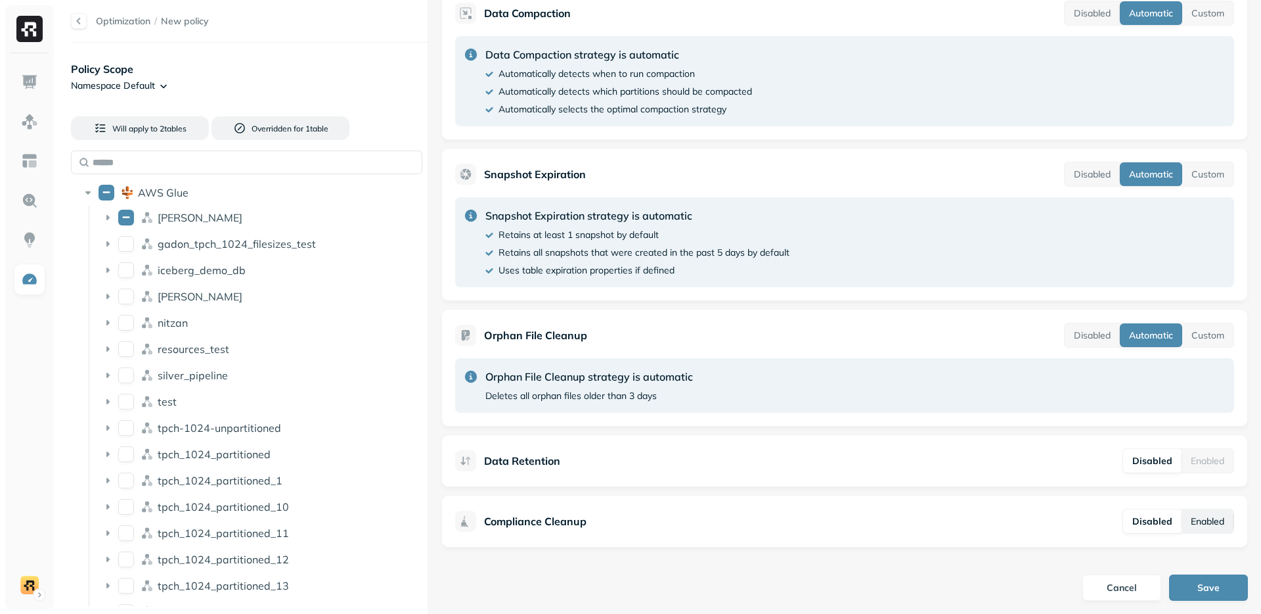
click at [1204, 526] on button "Enabled" at bounding box center [1208, 521] width 52 height 24
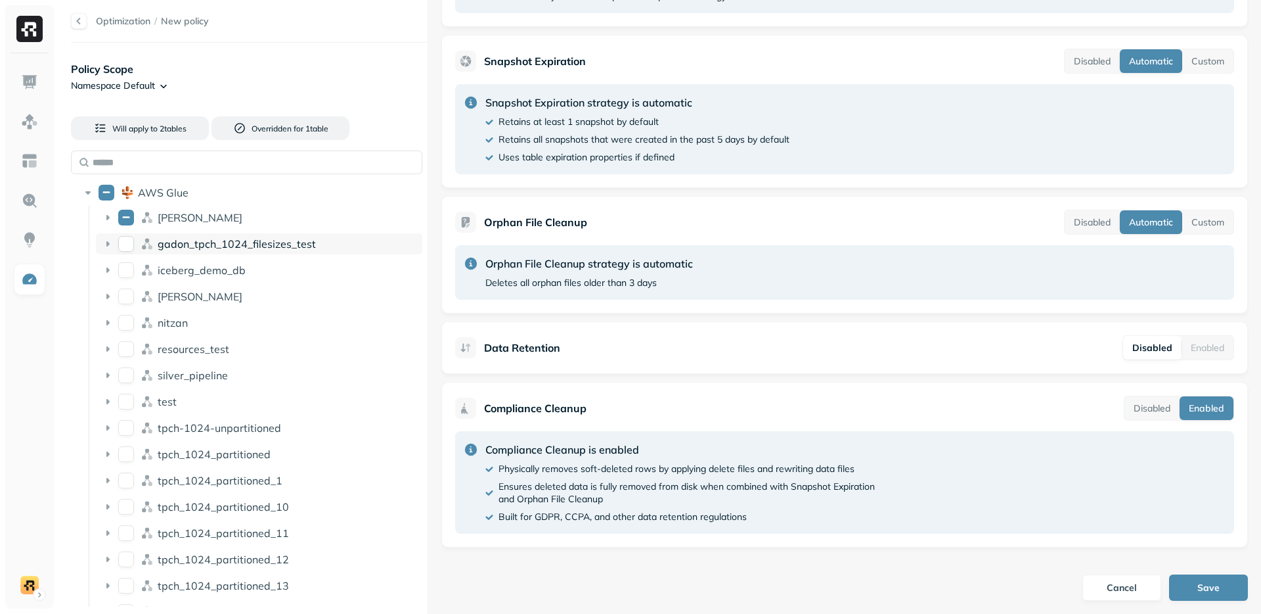
click at [127, 252] on div "gadon_tpch_1024_filesizes_test" at bounding box center [259, 243] width 327 height 21
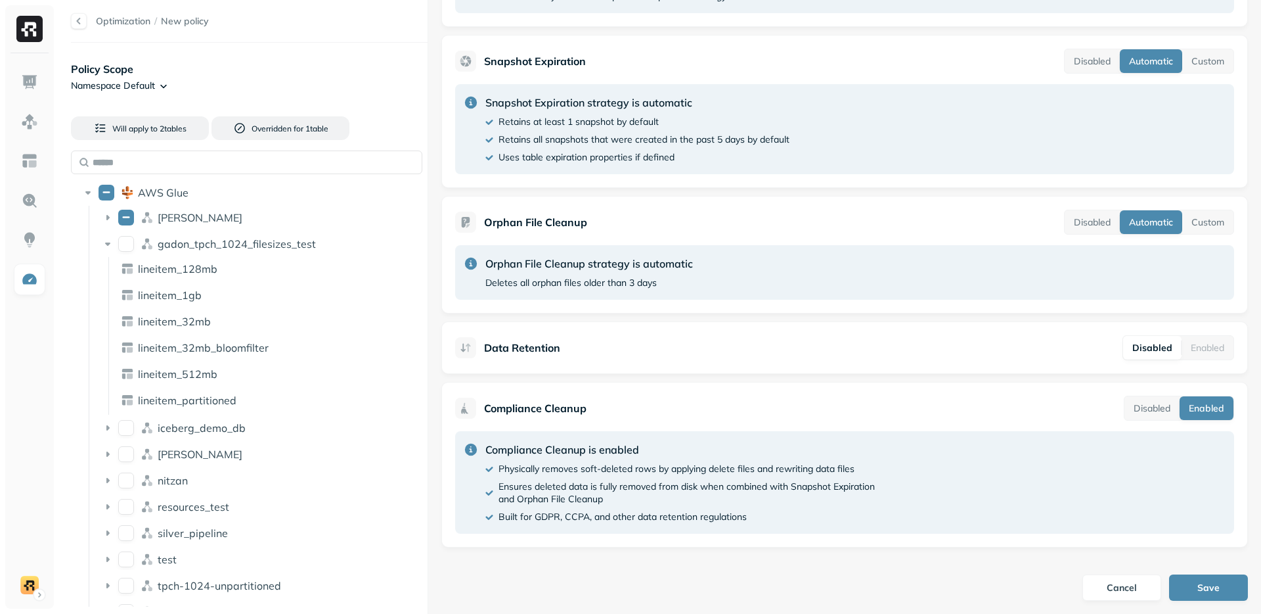
click at [133, 231] on ul "[PERSON_NAME] gadon_tpch_1024_filesizes_test lineitem_128mb lineitem_1gb lineit…" at bounding box center [256, 600] width 334 height 788
click at [129, 243] on button "gadon_tpch_1024_filesizes_test" at bounding box center [126, 244] width 16 height 16
click at [122, 422] on button "iceberg_demo_db" at bounding box center [126, 428] width 16 height 16
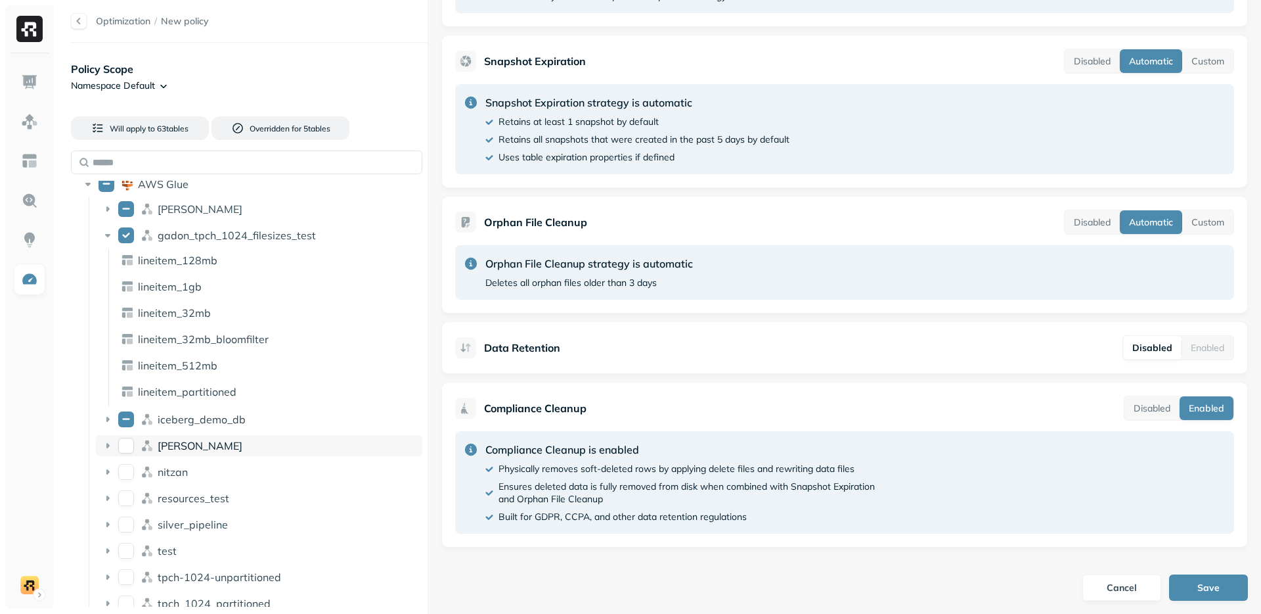
click at [126, 451] on button "lee" at bounding box center [126, 446] width 16 height 16
click at [127, 474] on button "nitzan" at bounding box center [126, 472] width 16 height 16
click at [130, 453] on button "lee" at bounding box center [126, 446] width 16 height 16
click at [130, 491] on button "resources_test" at bounding box center [126, 498] width 16 height 16
click at [125, 482] on div "nitzan" at bounding box center [259, 471] width 327 height 21
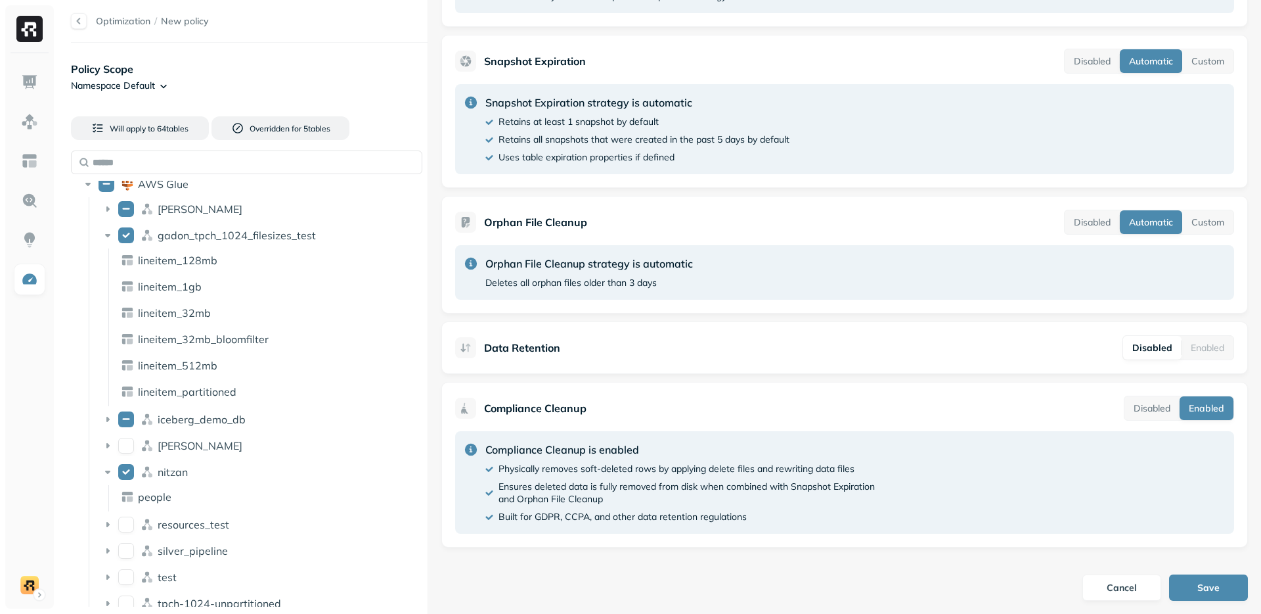
click at [125, 503] on div "people" at bounding box center [270, 496] width 308 height 21
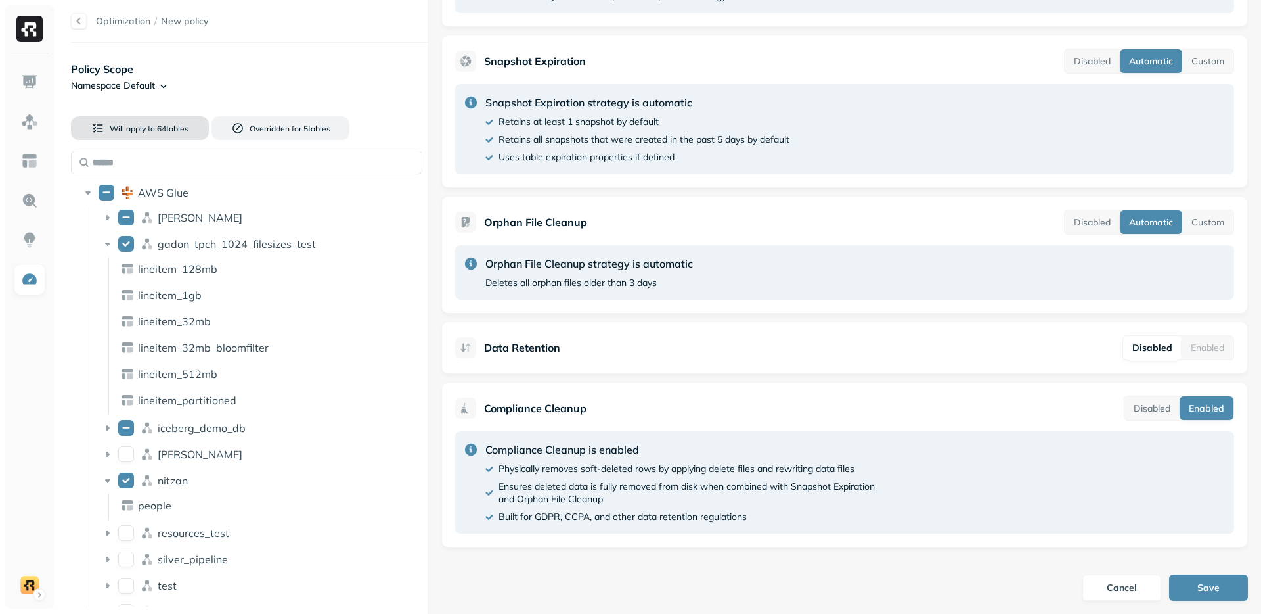
click at [129, 116] on button "Will apply to 64 table s" at bounding box center [140, 128] width 138 height 24
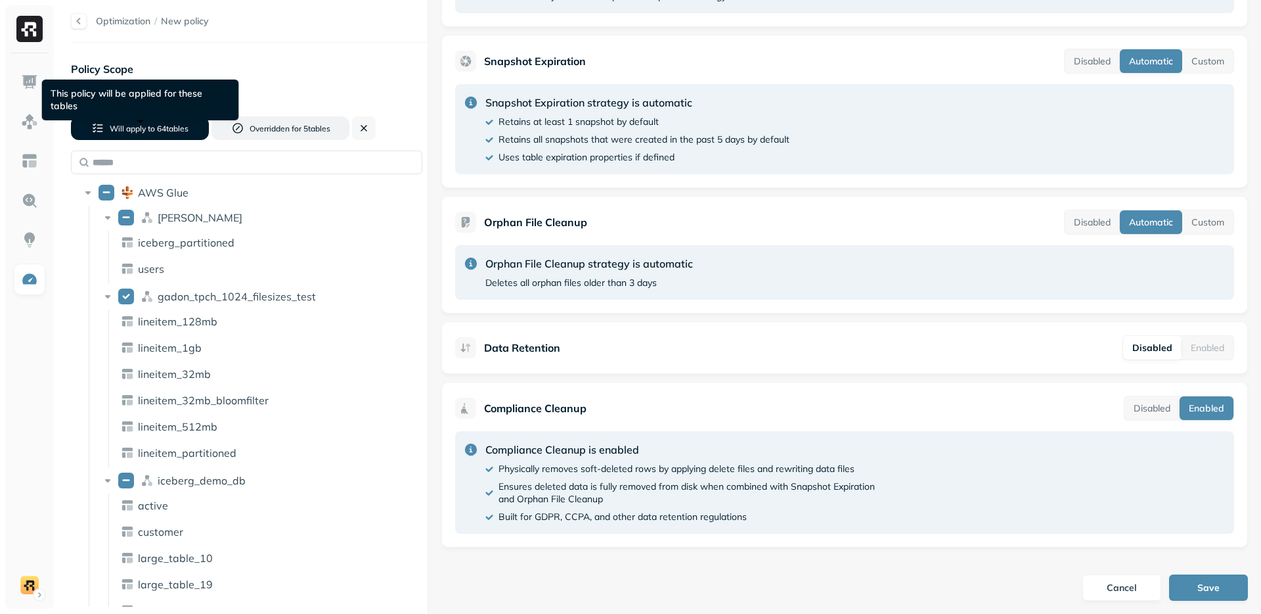
click at [139, 91] on html "Optimization / New policy Policy Scope Namespace Default Will apply to 64 table…" at bounding box center [630, 307] width 1261 height 614
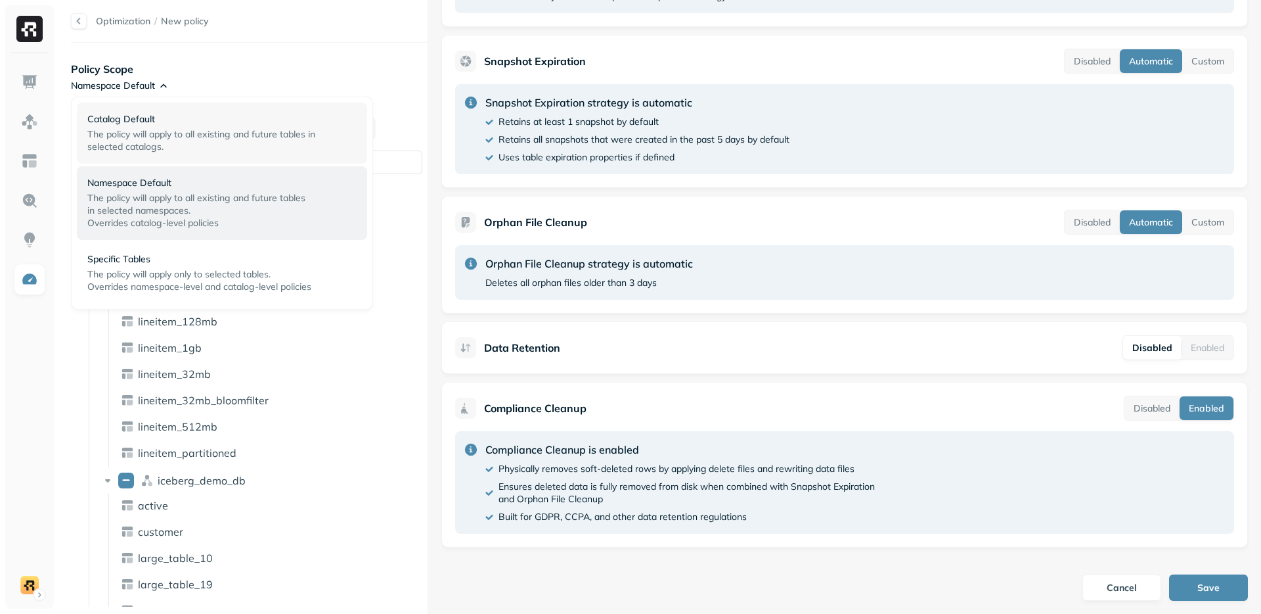
click at [139, 120] on p "Catalog Default" at bounding box center [216, 119] width 259 height 12
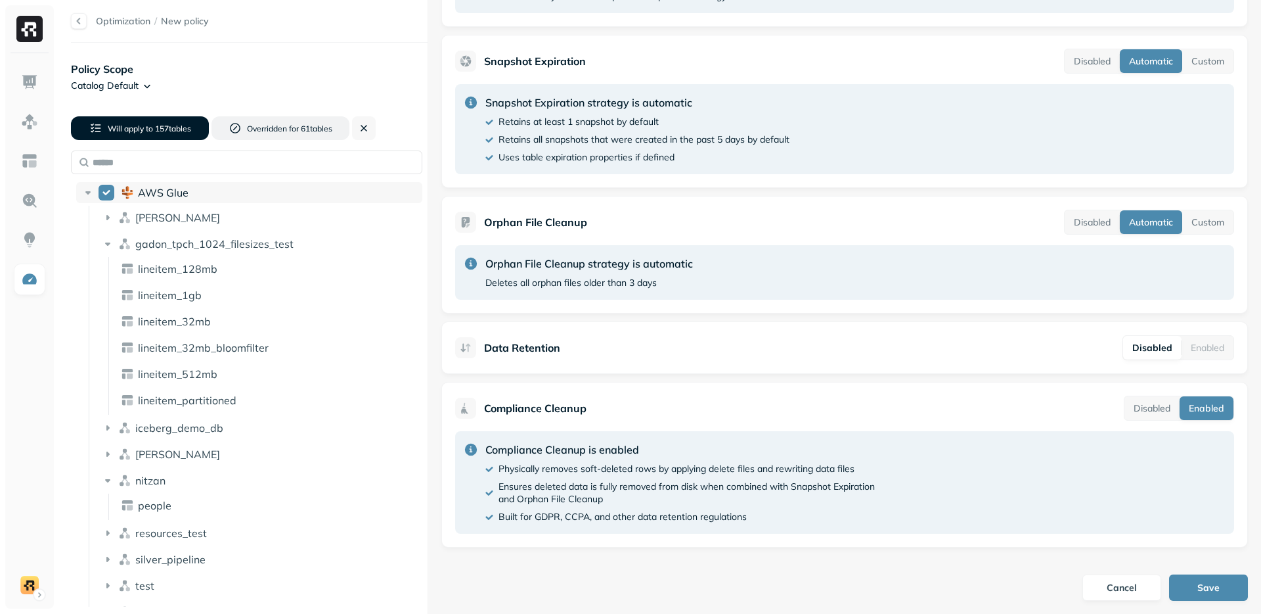
click at [93, 191] on icon at bounding box center [87, 192] width 13 height 13
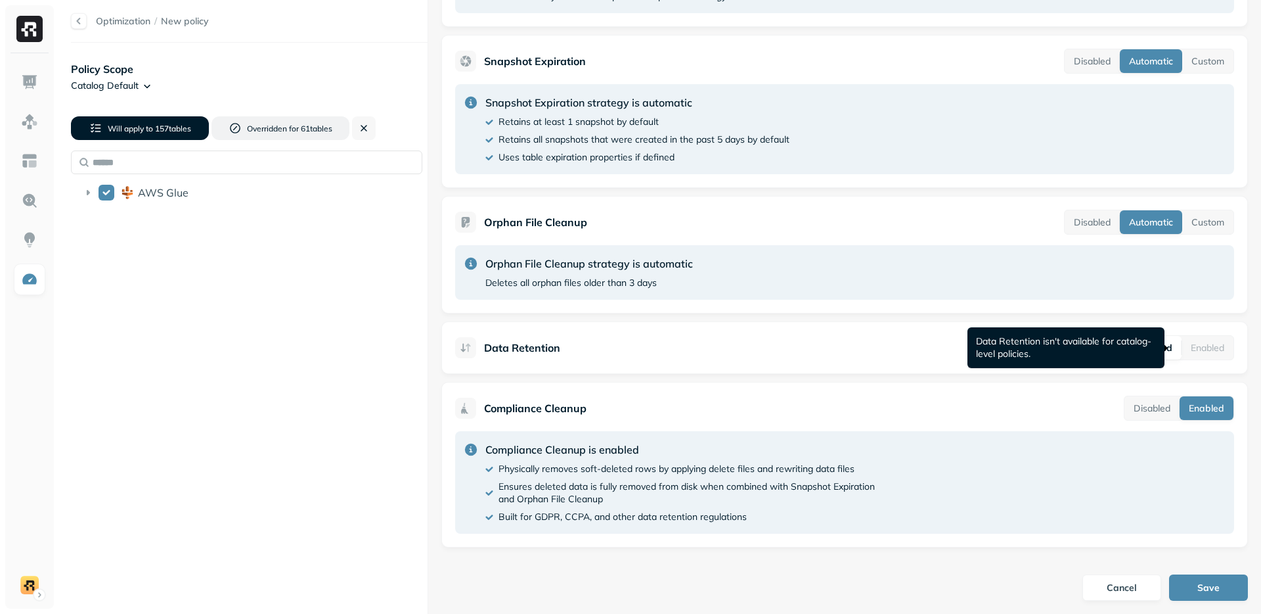
click at [1019, 349] on p "Data Retention isn't available for catalog-level policies." at bounding box center [1064, 347] width 177 height 25
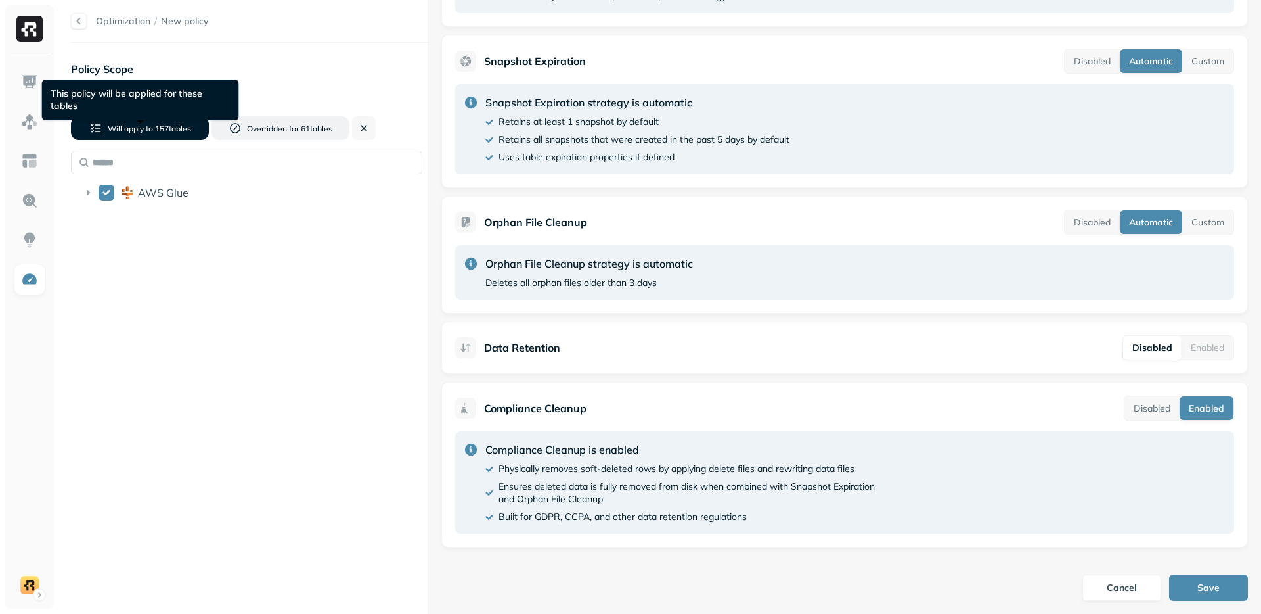
click at [188, 135] on button "Will apply to 157 table s" at bounding box center [140, 128] width 138 height 24
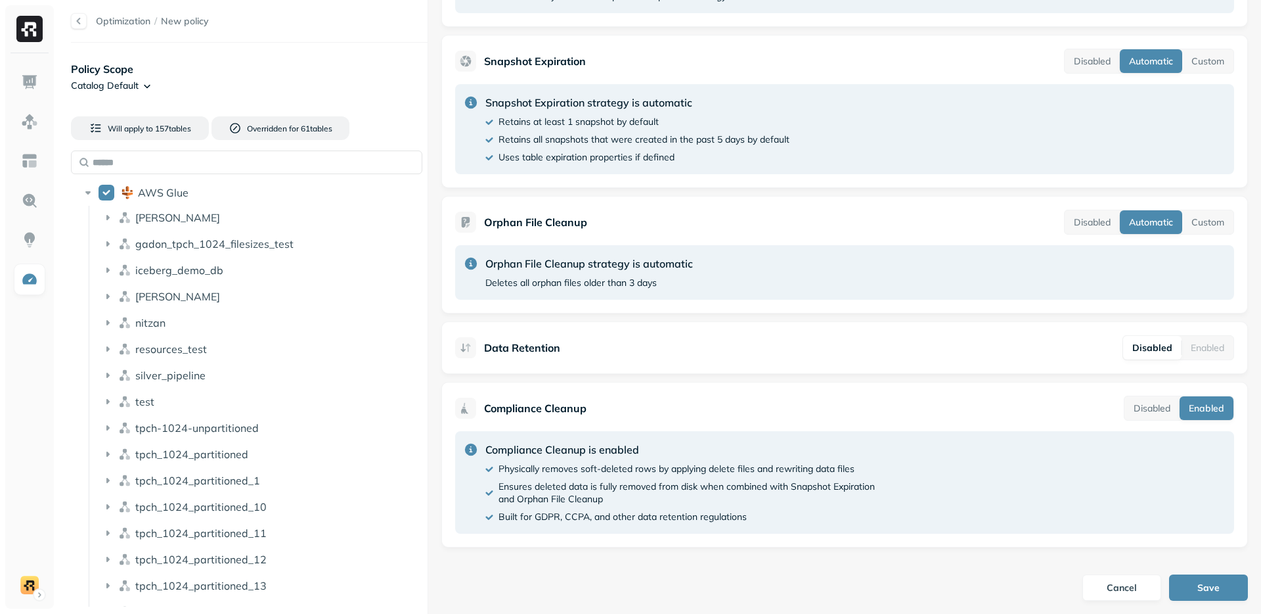
click at [131, 91] on html "Optimization / New policy Policy Scope Catalog Default Will apply to 157 table …" at bounding box center [630, 307] width 1261 height 614
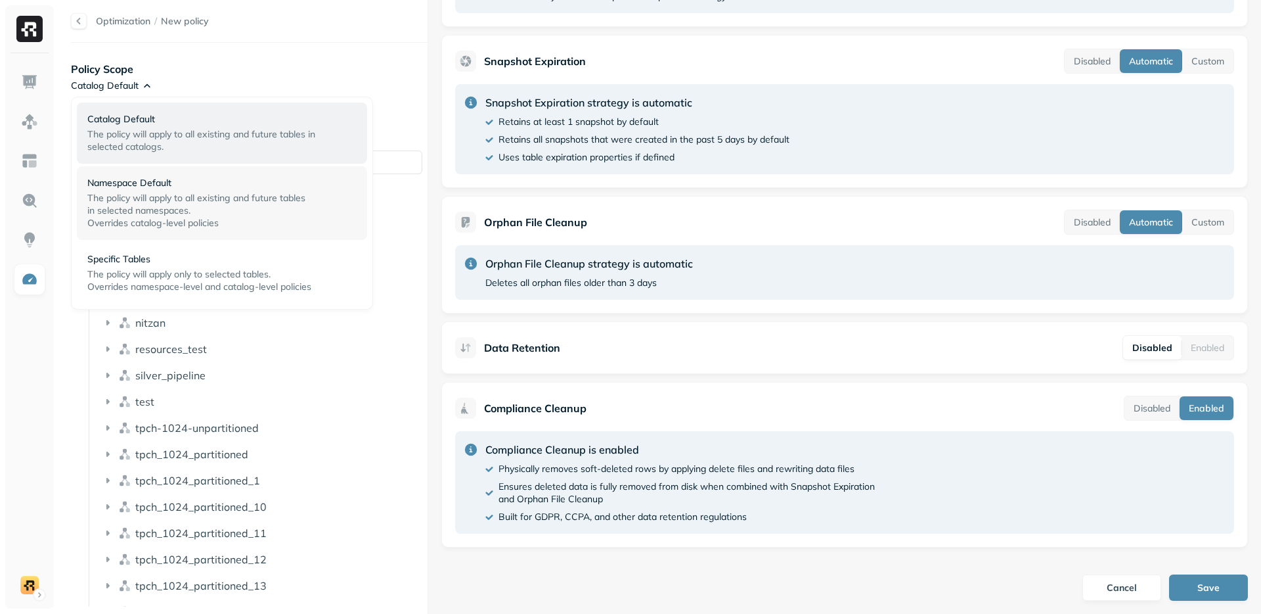
click at [133, 217] on span "Overrides catalog-level policies" at bounding box center [152, 223] width 131 height 12
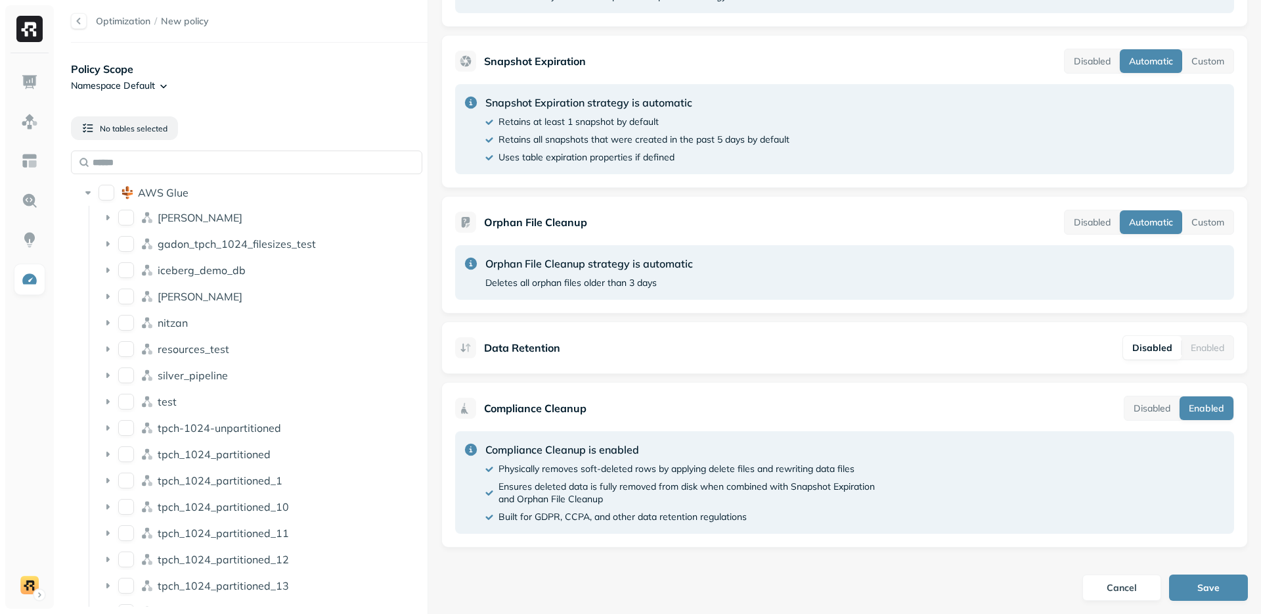
click at [147, 93] on div "Policy Scope Namespace Default No tables selected AWS Glue [PERSON_NAME] gadon_…" at bounding box center [249, 334] width 357 height 556
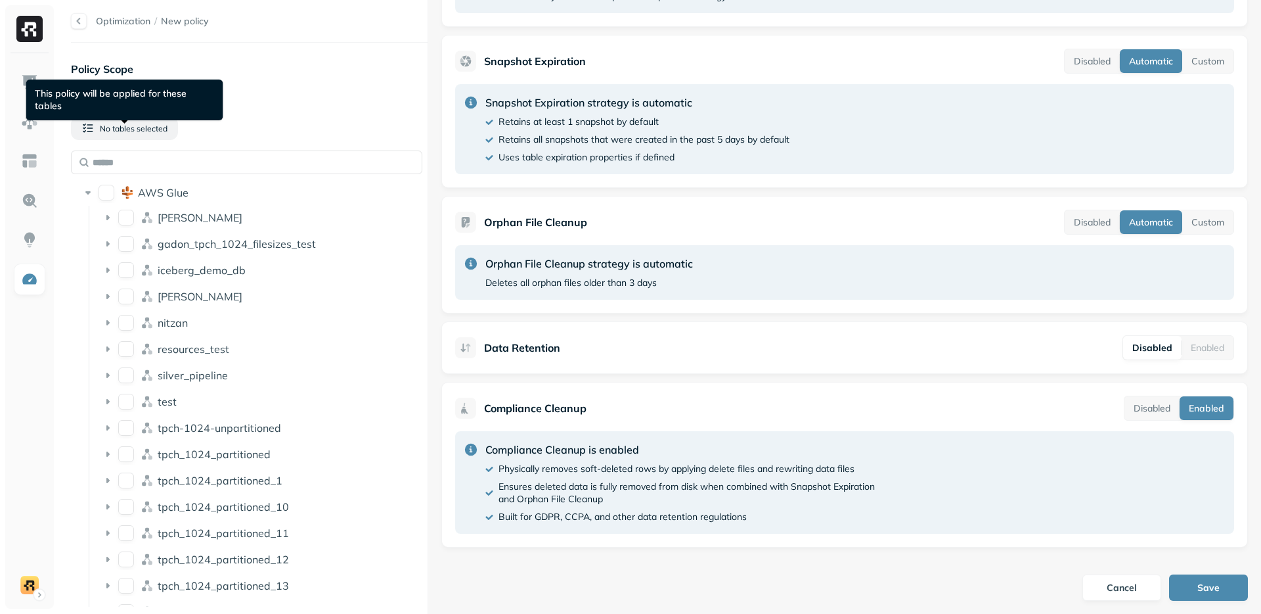
click at [135, 83] on div "This policy will be applied for these tables This policy will be applied for th…" at bounding box center [124, 100] width 197 height 41
click at [146, 76] on p "Policy Scope" at bounding box center [249, 69] width 357 height 16
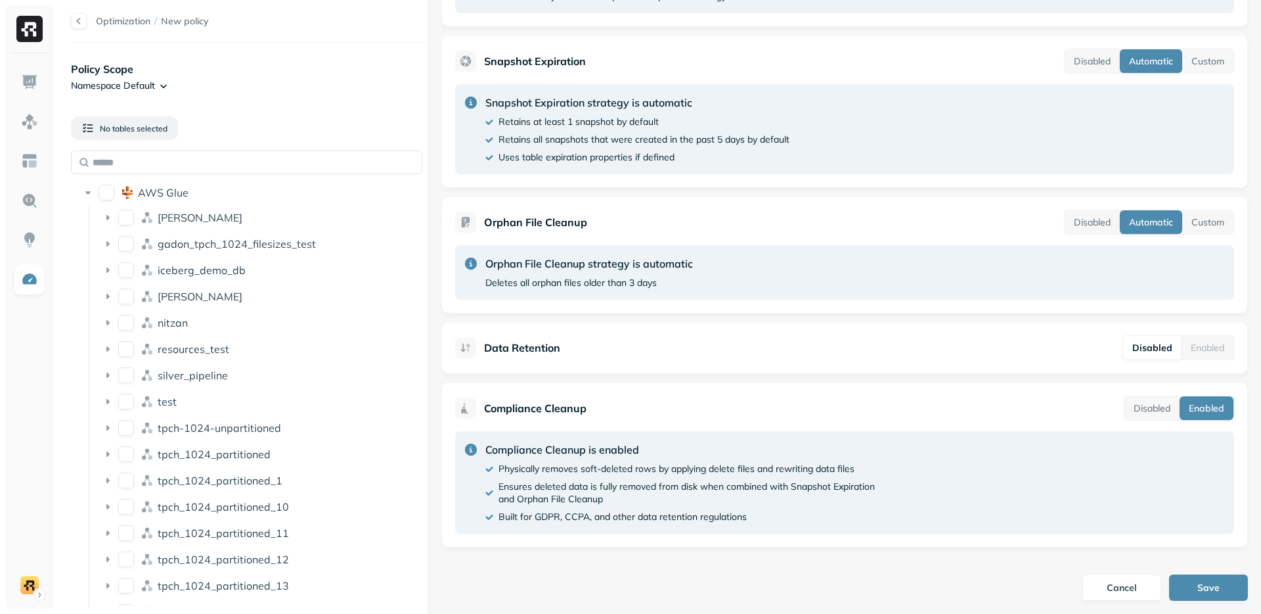
click at [156, 81] on html "Optimization / New policy Policy Scope Namespace Default No tables selected AWS…" at bounding box center [630, 307] width 1261 height 614
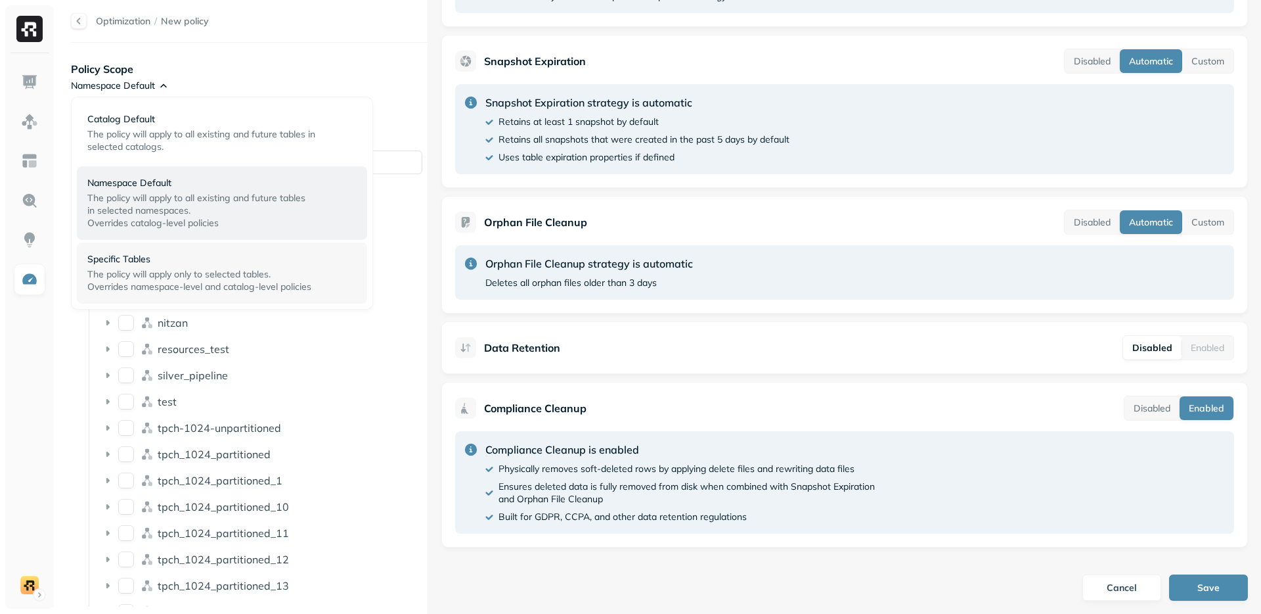
click at [147, 261] on p "Specific Tables" at bounding box center [216, 259] width 259 height 12
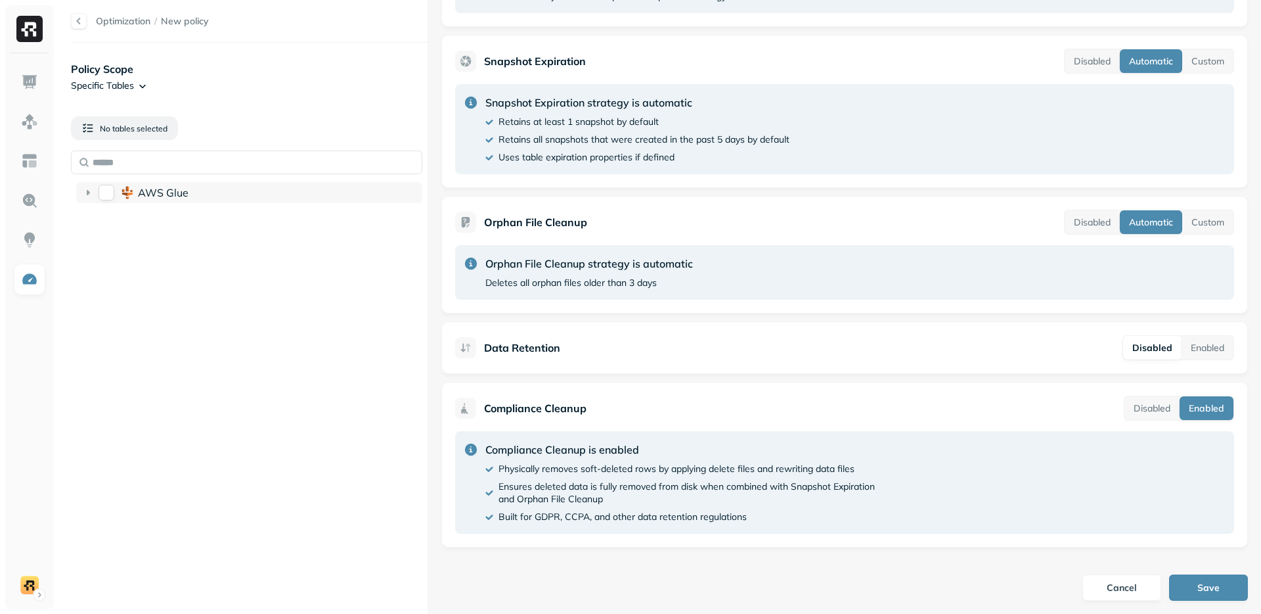
click at [105, 185] on button "AWS Glue" at bounding box center [107, 193] width 16 height 16
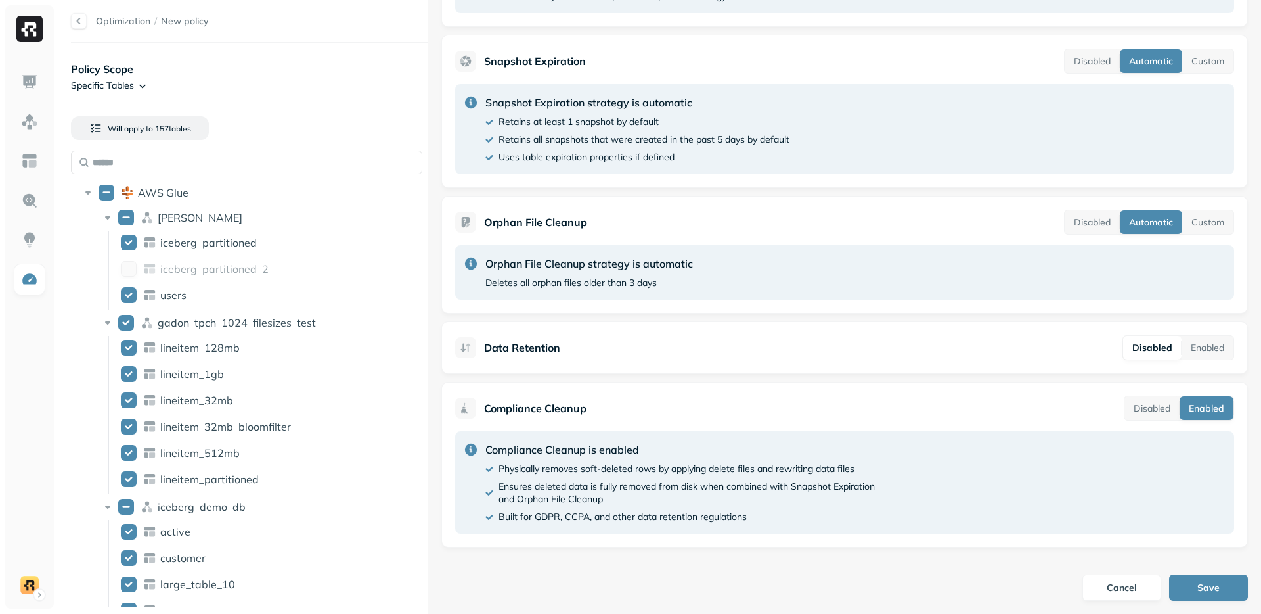
drag, startPoint x: 1200, startPoint y: 347, endPoint x: 1080, endPoint y: 333, distance: 120.4
click at [1200, 347] on button "Enabled" at bounding box center [1208, 348] width 52 height 24
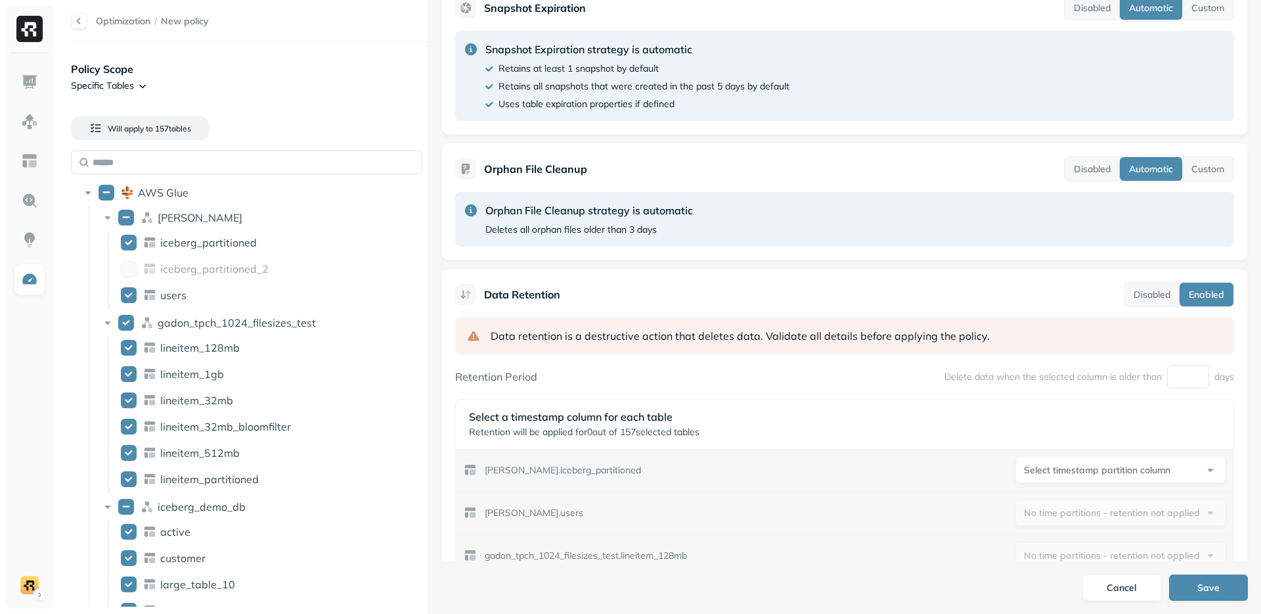
scroll to position [427, 0]
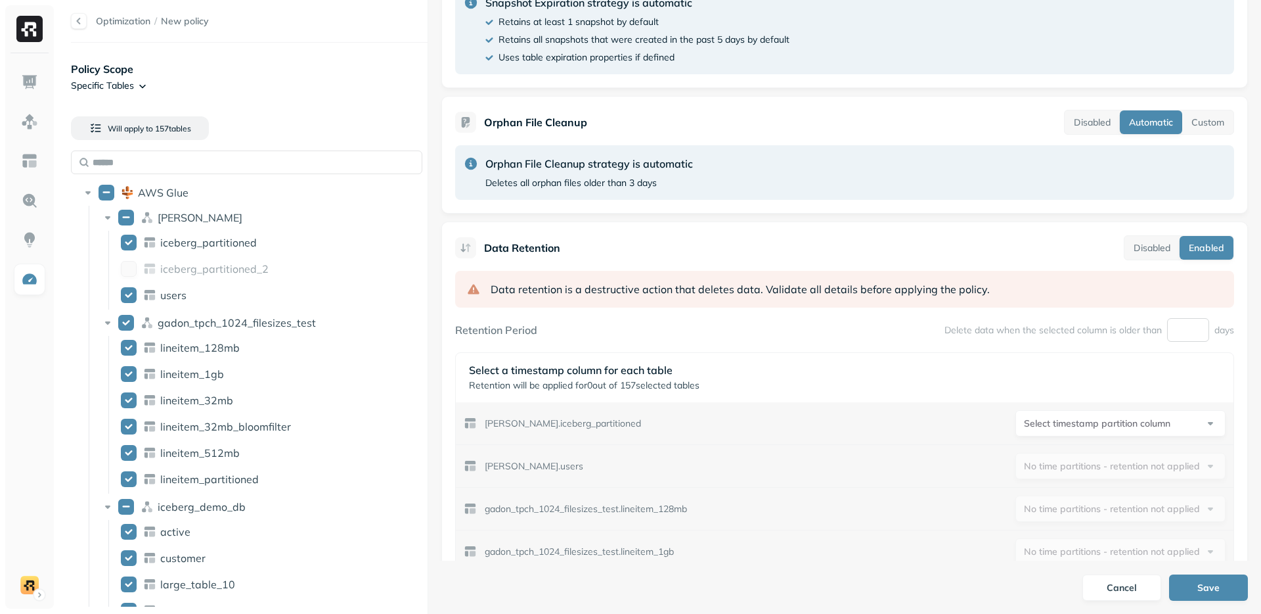
click at [1174, 332] on input "number" at bounding box center [1189, 330] width 42 height 24
type input "**"
click at [1139, 411] on html "Optimization / New policy Policy Scope Specific Tables Will apply to 157 table …" at bounding box center [630, 307] width 1261 height 614
drag, startPoint x: 1099, startPoint y: 444, endPoint x: 1011, endPoint y: 422, distance: 90.8
click at [1119, 583] on button "Cancel" at bounding box center [1122, 587] width 79 height 26
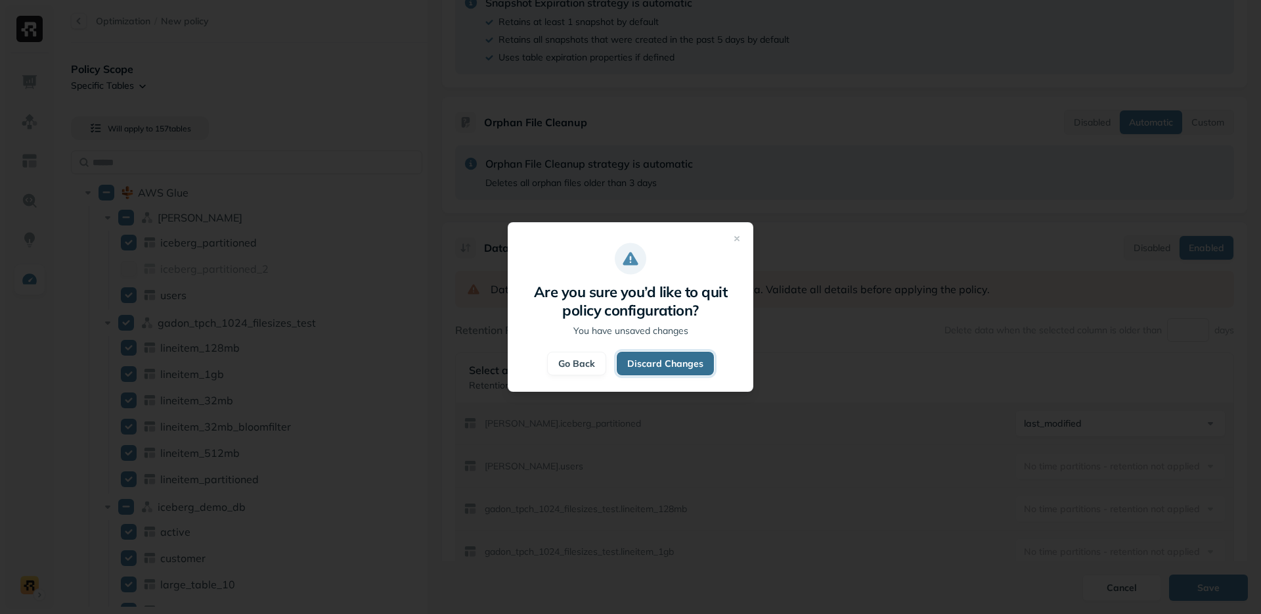
click at [687, 365] on button "Discard Changes" at bounding box center [665, 364] width 97 height 24
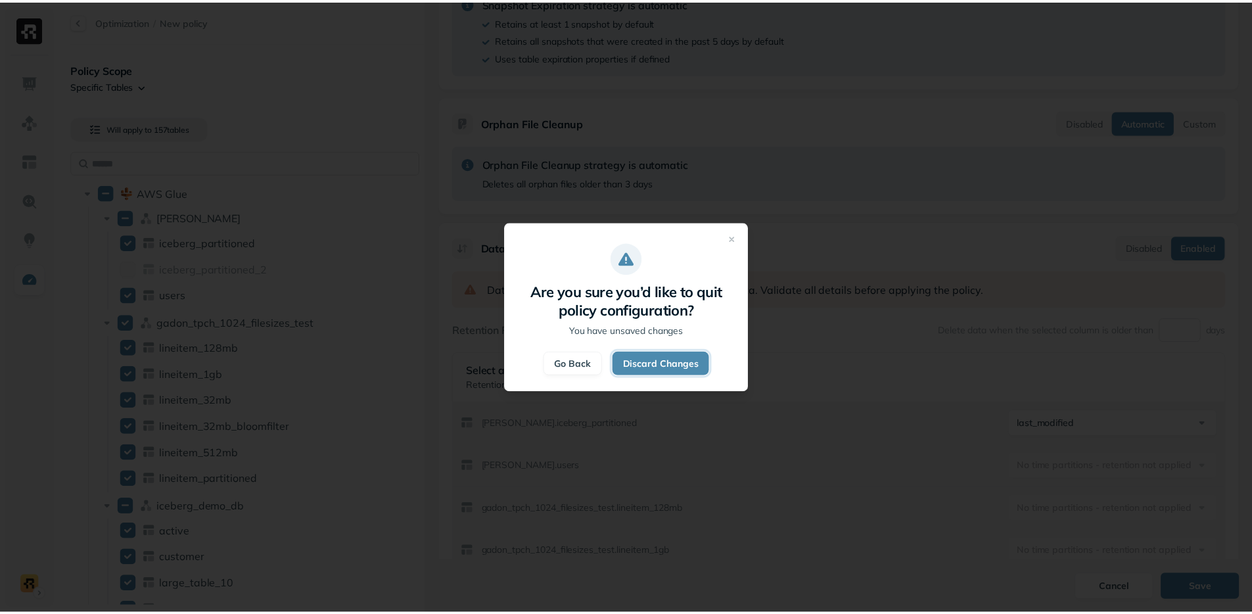
scroll to position [0, 0]
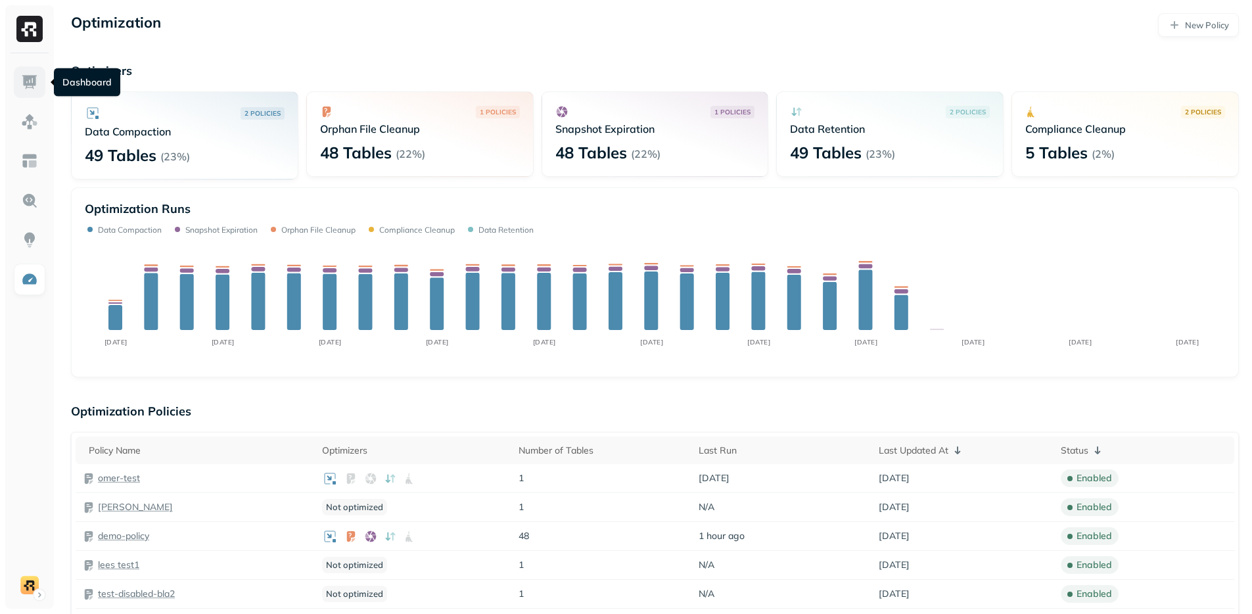
click at [25, 87] on img at bounding box center [29, 82] width 17 height 17
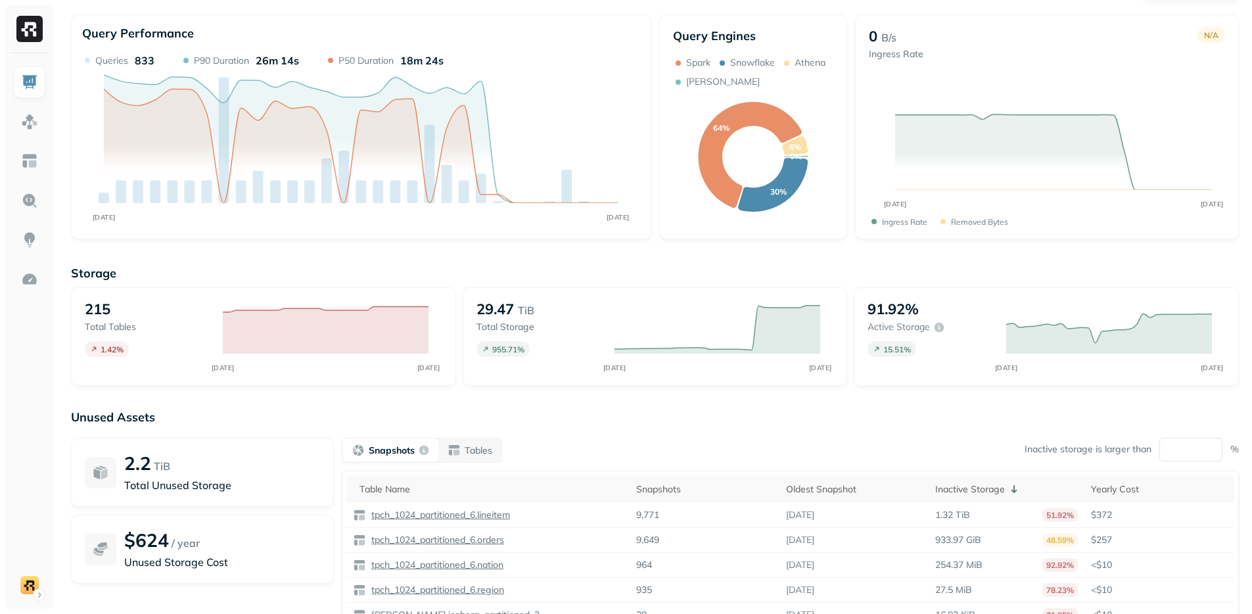
scroll to position [60, 0]
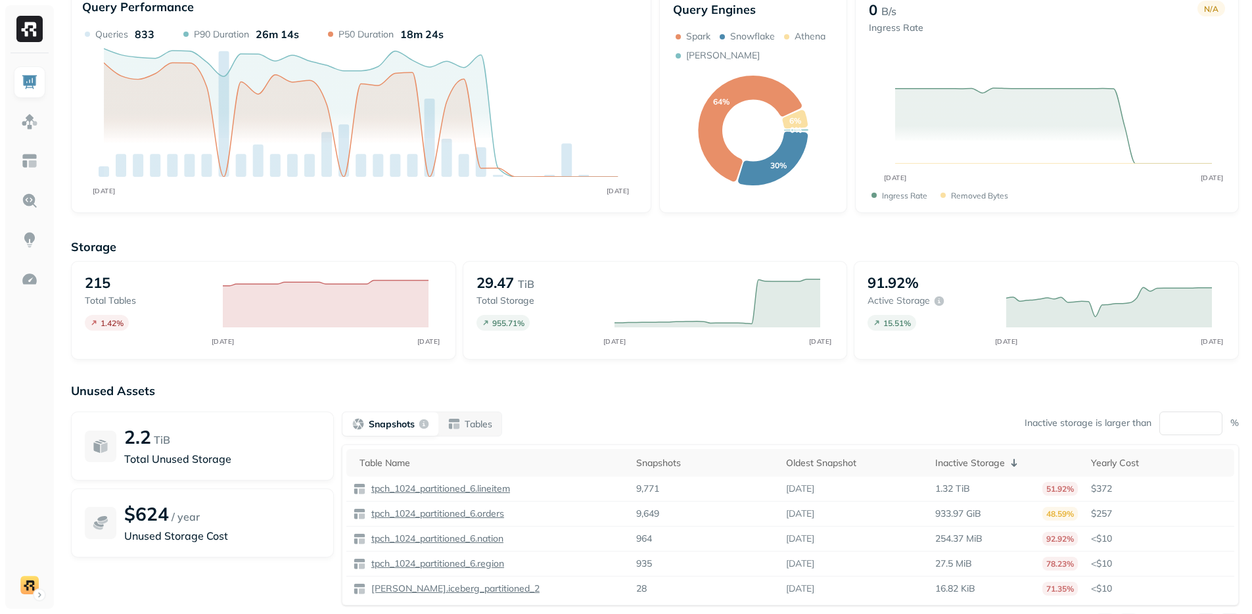
click at [596, 240] on p "Storage" at bounding box center [655, 246] width 1168 height 15
click at [501, 403] on div "Unused Assets 2.2 TiB Total Unused Storage $624 / year Unused Storage Cost Snap…" at bounding box center [655, 514] width 1168 height 263
click at [555, 212] on div "Query Performance AUG [DATE] Queries 833 P90 Duration 26m 14s P50 Duration 18m …" at bounding box center [361, 100] width 580 height 225
